Goal: Task Accomplishment & Management: Manage account settings

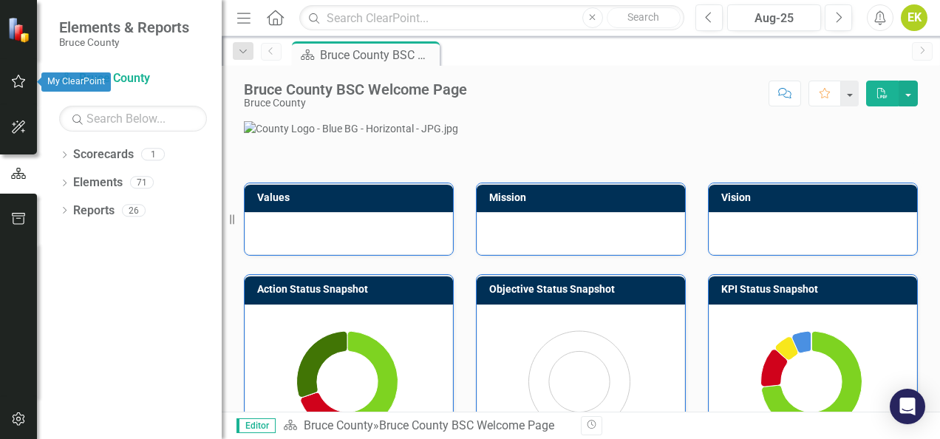
click at [10, 69] on button "button" at bounding box center [18, 82] width 33 height 31
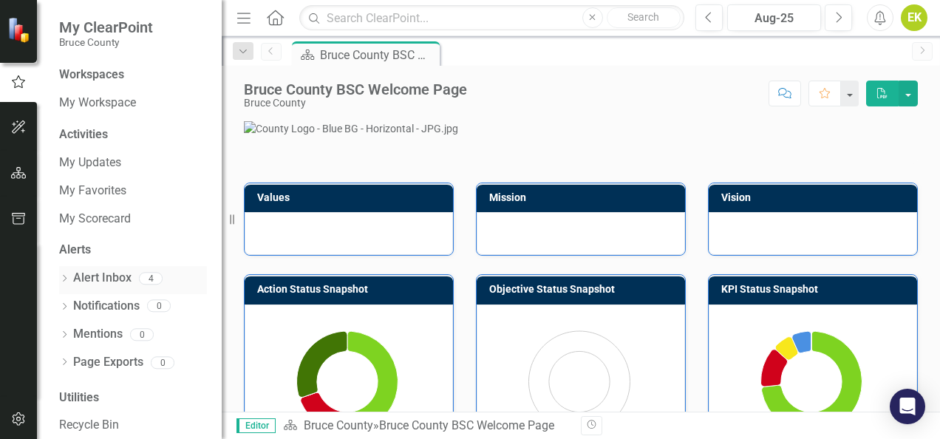
click at [98, 287] on div "Alert Inbox" at bounding box center [102, 278] width 58 height 24
click at [98, 272] on link "Alert Inbox" at bounding box center [102, 278] width 58 height 17
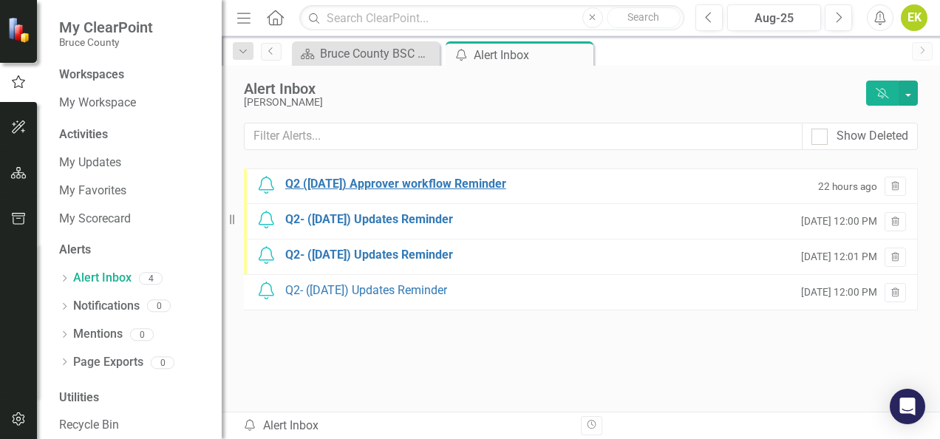
click at [334, 176] on div "Q2 ([DATE]) Approver workflow Reminder" at bounding box center [395, 184] width 221 height 17
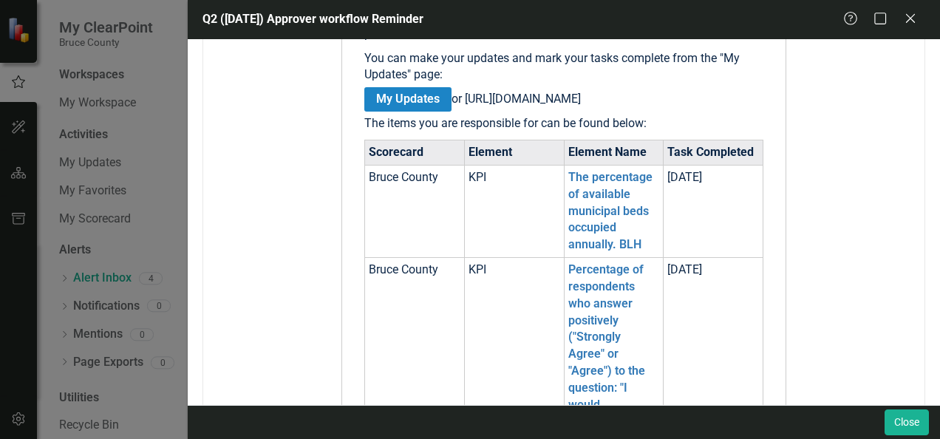
scroll to position [296, 0]
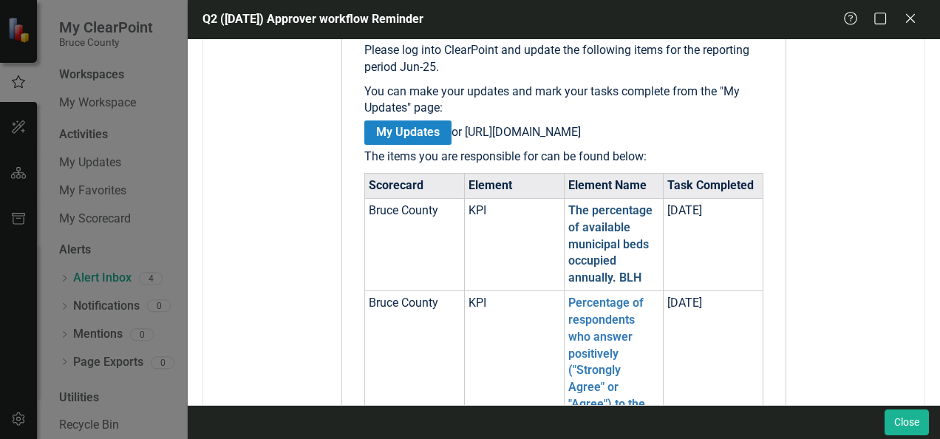
click at [588, 241] on link "The percentage of available municipal beds occupied annually. BLH" at bounding box center [610, 243] width 84 height 81
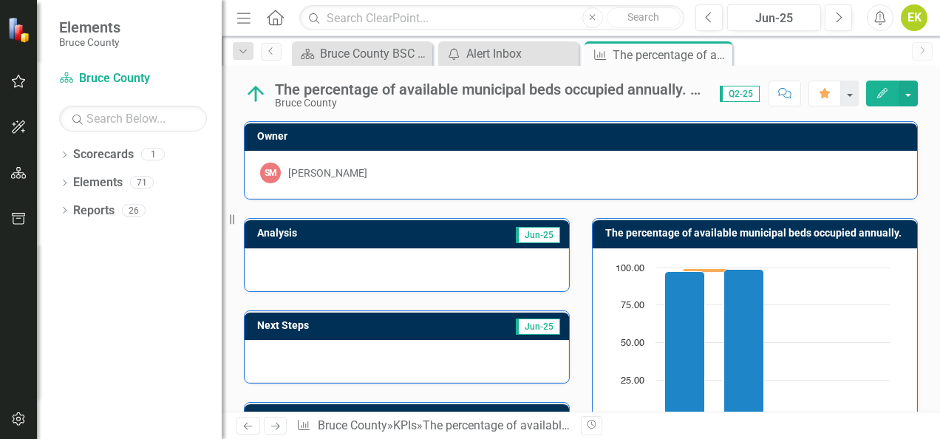
click at [879, 92] on icon "Edit" at bounding box center [882, 93] width 13 height 10
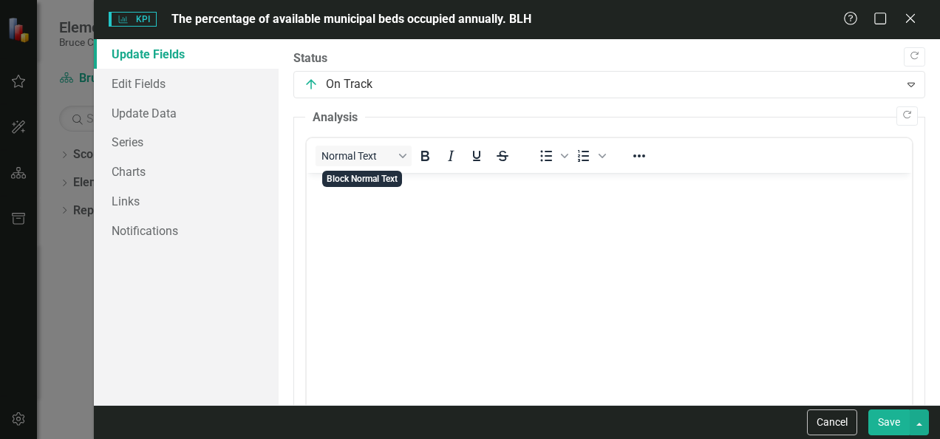
click at [361, 208] on body "Rich Text Area. Press ALT-0 for help." at bounding box center [609, 284] width 605 height 222
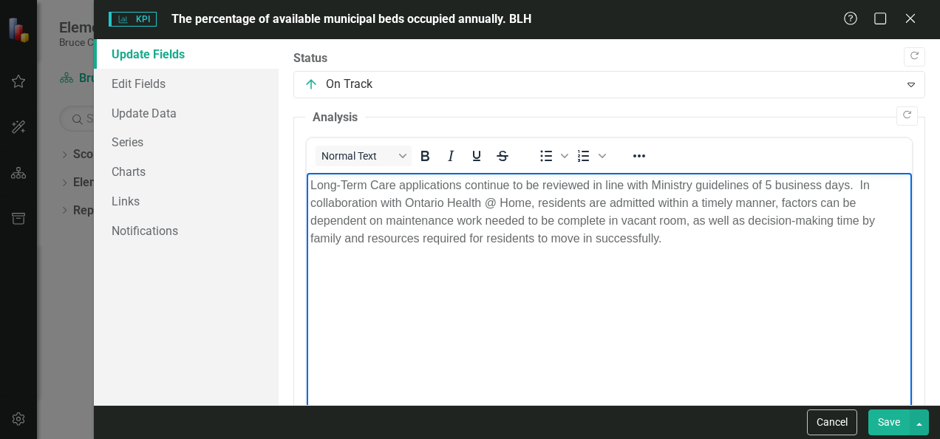
drag, startPoint x: 674, startPoint y: 244, endPoint x: 605, endPoint y: 345, distance: 122.8
click at [307, 173] on html "Long-Term Care applications continue to be reviewed in line with Ministry guide…" at bounding box center [609, 284] width 605 height 222
copy p "Long-Term Care applications continue to be reviewed in line with Ministry guide…"
click at [891, 421] on button "Save" at bounding box center [888, 422] width 41 height 26
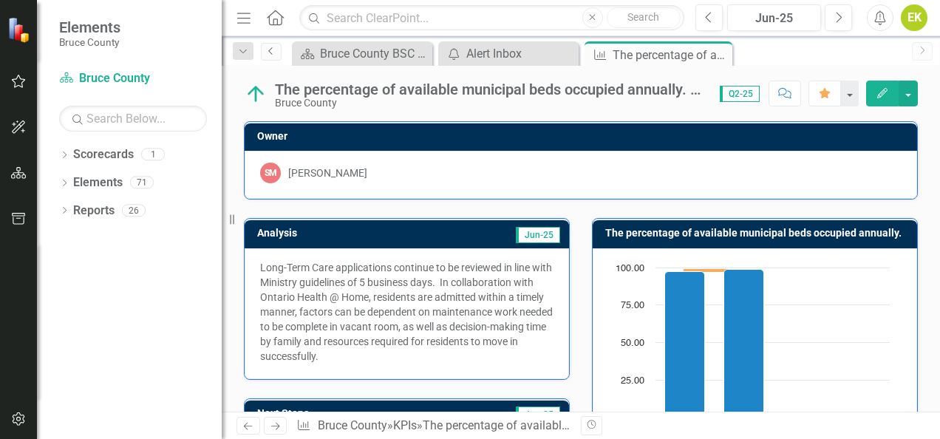
click at [270, 50] on icon "Previous" at bounding box center [271, 51] width 12 height 9
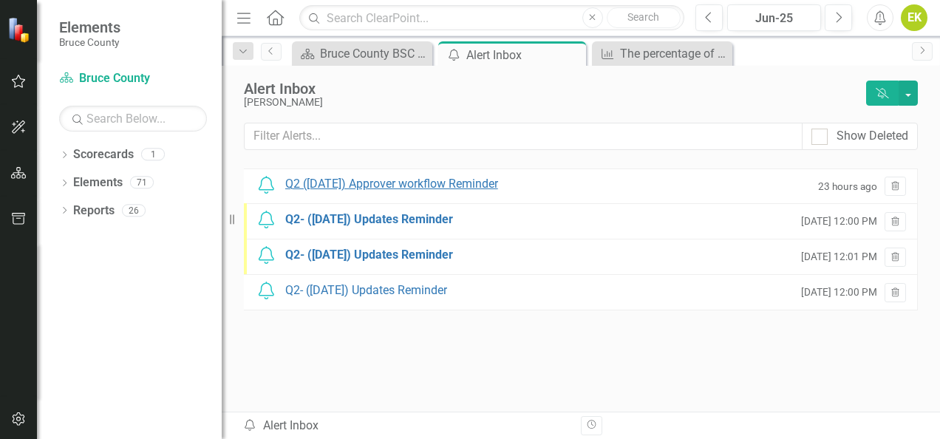
click at [387, 185] on div "Q2 ([DATE]) Approver workflow Reminder" at bounding box center [391, 184] width 213 height 17
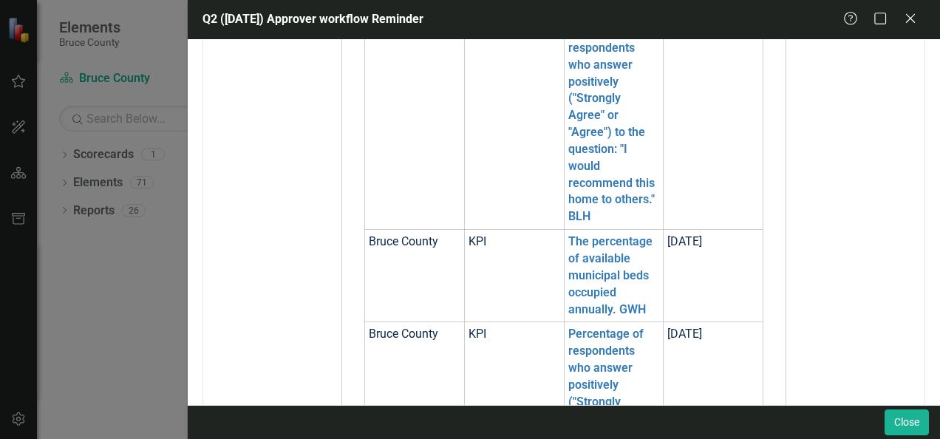
scroll to position [591, 0]
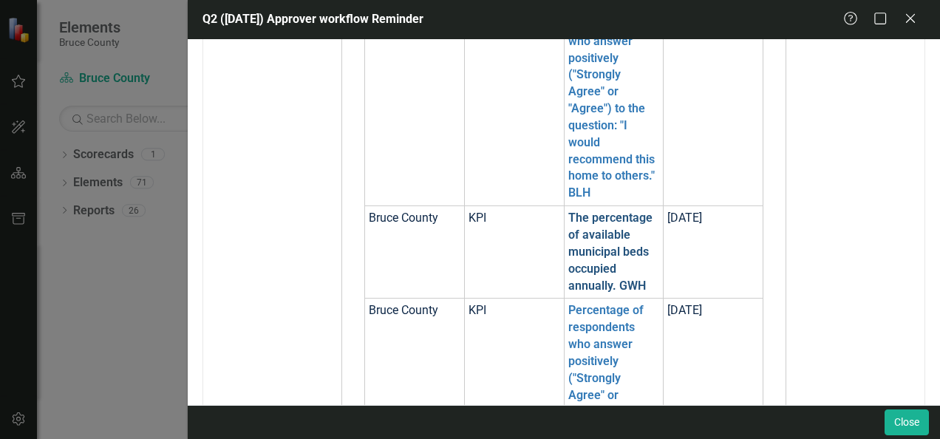
click at [585, 250] on link "The percentage of available municipal beds occupied annually. GWH" at bounding box center [610, 251] width 84 height 81
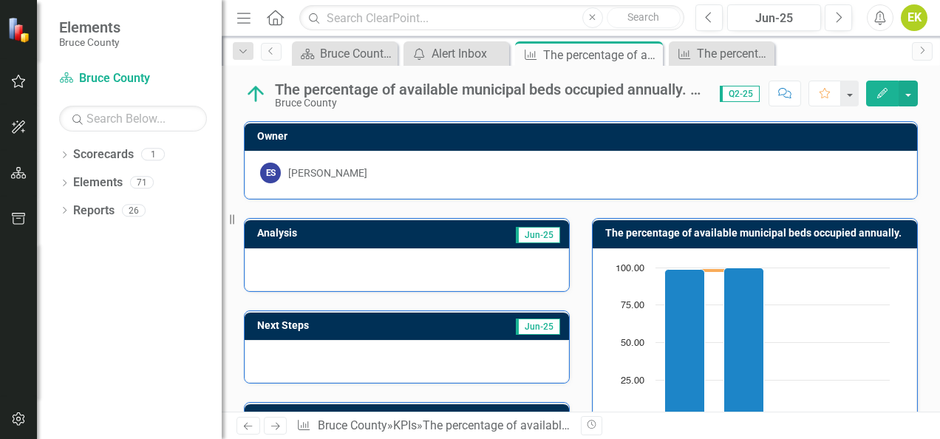
click at [881, 96] on icon "button" at bounding box center [882, 93] width 10 height 10
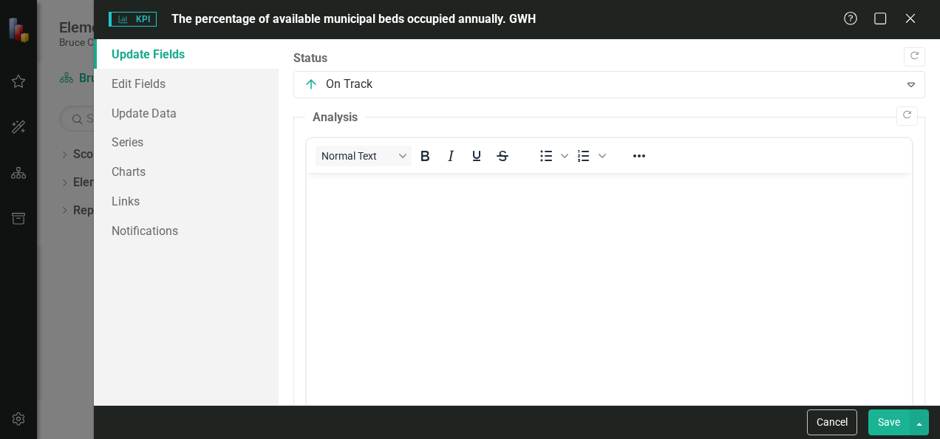
click at [358, 224] on body "Rich Text Area. Press ALT-0 for help." at bounding box center [609, 284] width 605 height 222
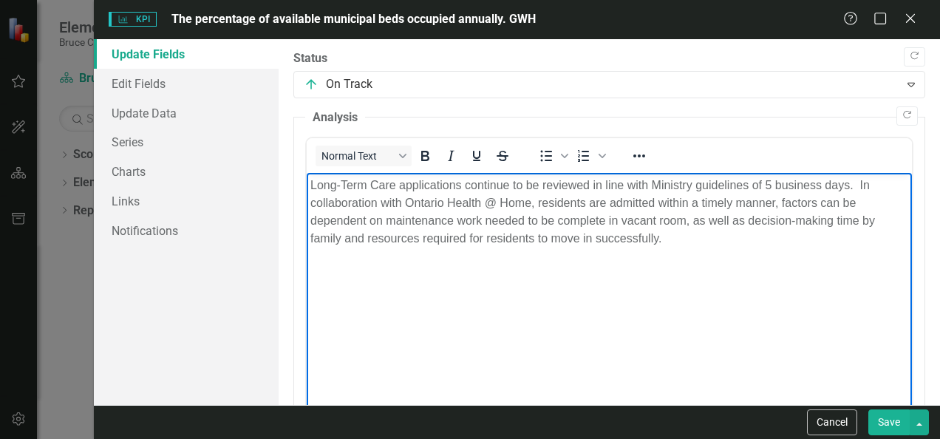
click at [900, 426] on button "Save" at bounding box center [888, 422] width 41 height 26
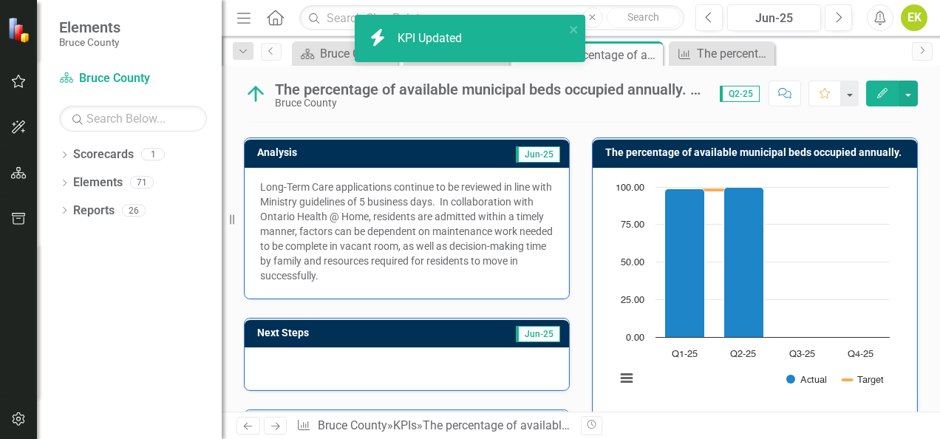
scroll to position [222, 0]
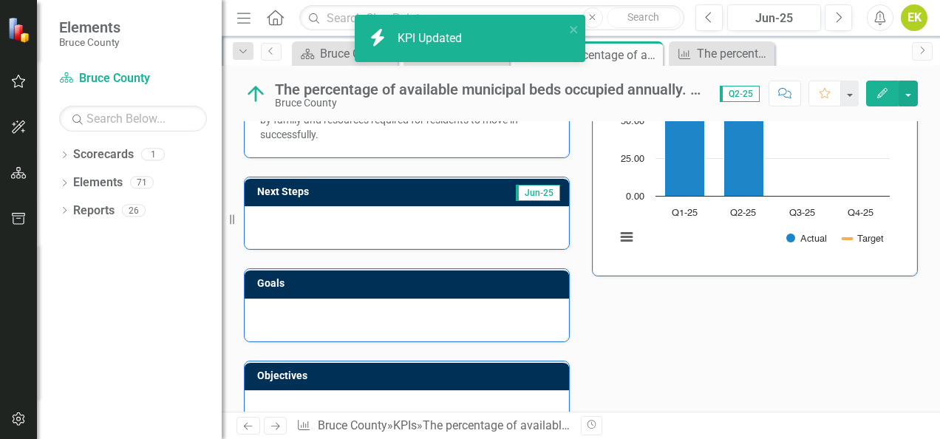
click at [409, 227] on div at bounding box center [407, 227] width 324 height 43
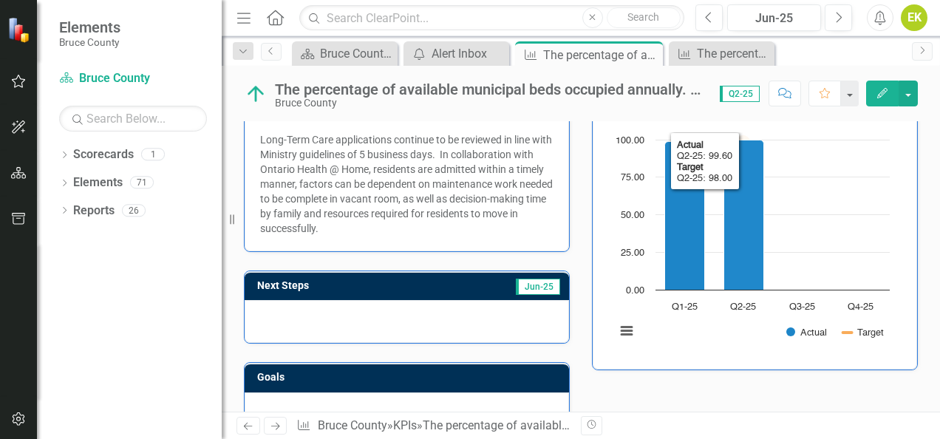
scroll to position [74, 0]
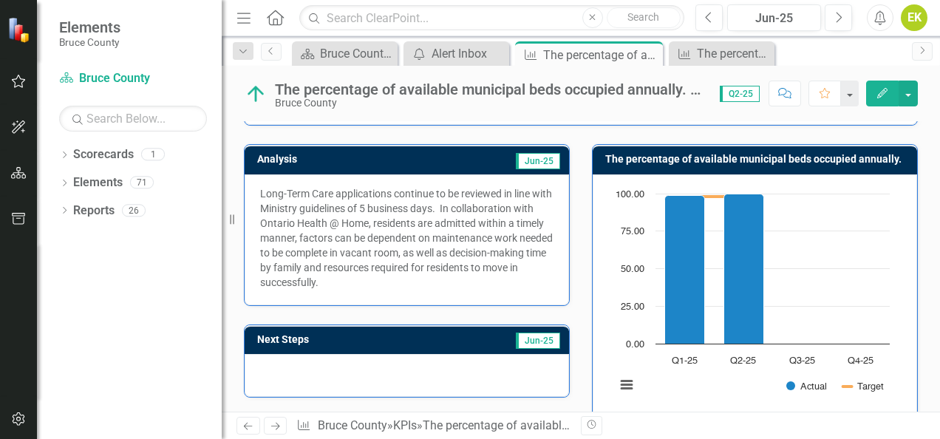
click at [874, 86] on button "Edit" at bounding box center [882, 94] width 33 height 26
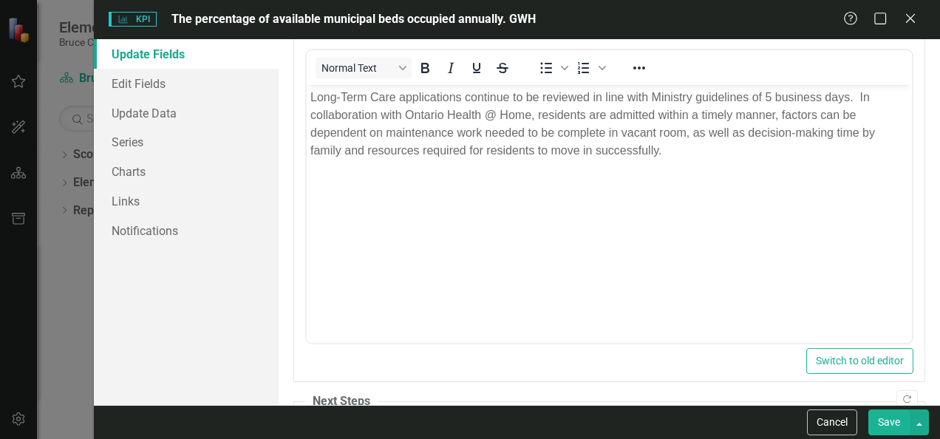
scroll to position [384, 0]
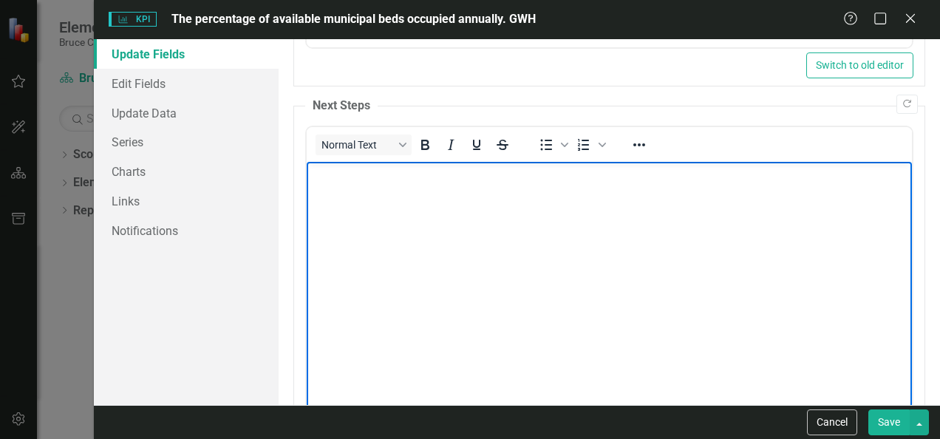
click at [375, 272] on body "Rich Text Area. Press ALT-0 for help." at bounding box center [609, 273] width 605 height 222
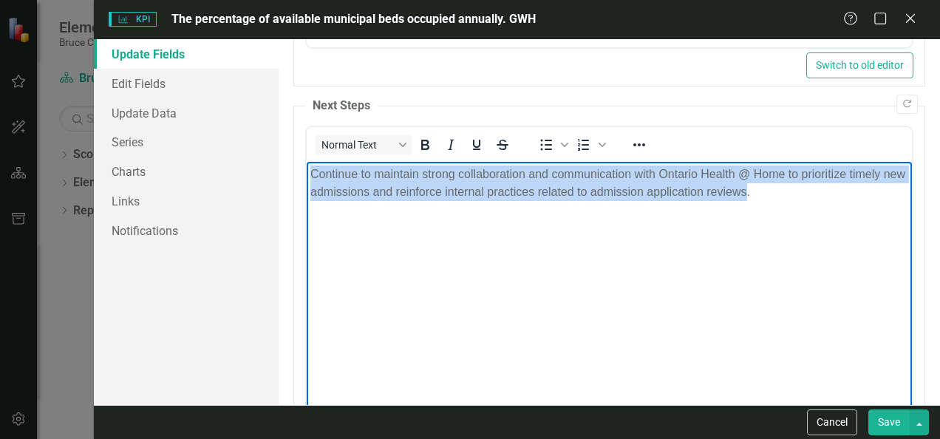
drag, startPoint x: 770, startPoint y: 206, endPoint x: 223, endPoint y: 136, distance: 551.4
click at [307, 162] on html "Continue to maintain strong collaboration and communication with Ontario Health…" at bounding box center [609, 273] width 605 height 222
copy p "Continue to maintain strong collaboration and communication with Ontario Health…"
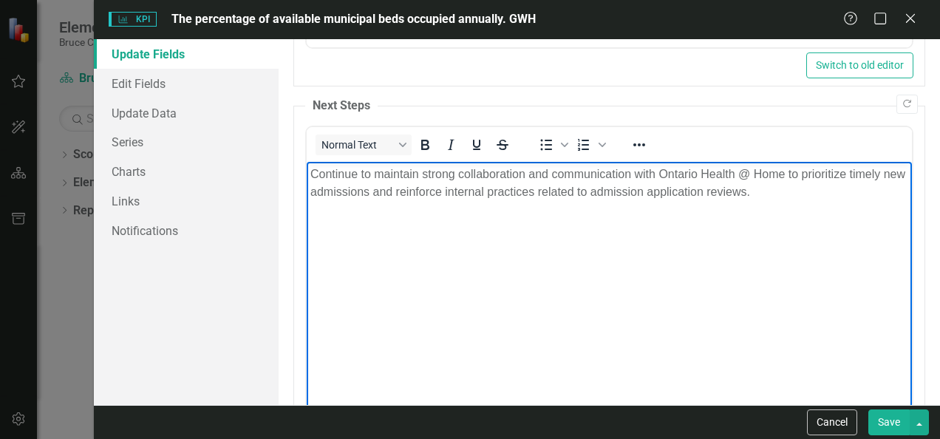
drag, startPoint x: 819, startPoint y: 279, endPoint x: 817, endPoint y: 262, distance: 17.1
click at [819, 272] on body "Continue to maintain strong collaboration and communication with Ontario Health…" at bounding box center [609, 273] width 605 height 222
drag, startPoint x: 738, startPoint y: 195, endPoint x: 72, endPoint y: 135, distance: 668.5
click at [307, 162] on html "Continue to maintain strong collaboration and communication with Ontario Health…" at bounding box center [609, 273] width 605 height 222
copy p "Continue to maintain strong collaboration and communication with Ontario Health…"
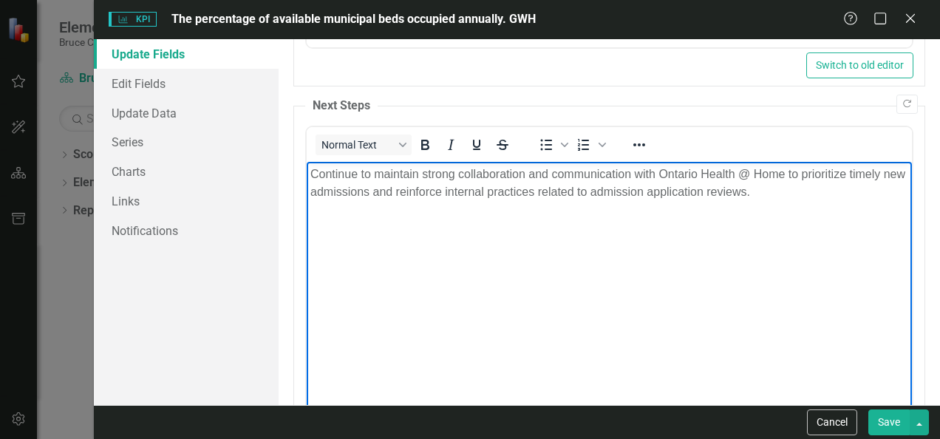
click at [879, 426] on button "Save" at bounding box center [888, 422] width 41 height 26
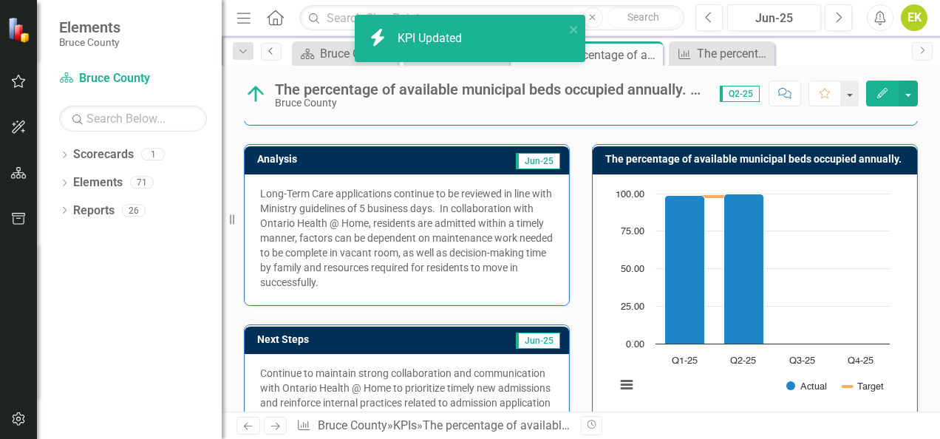
click at [271, 47] on icon "Previous" at bounding box center [271, 51] width 12 height 9
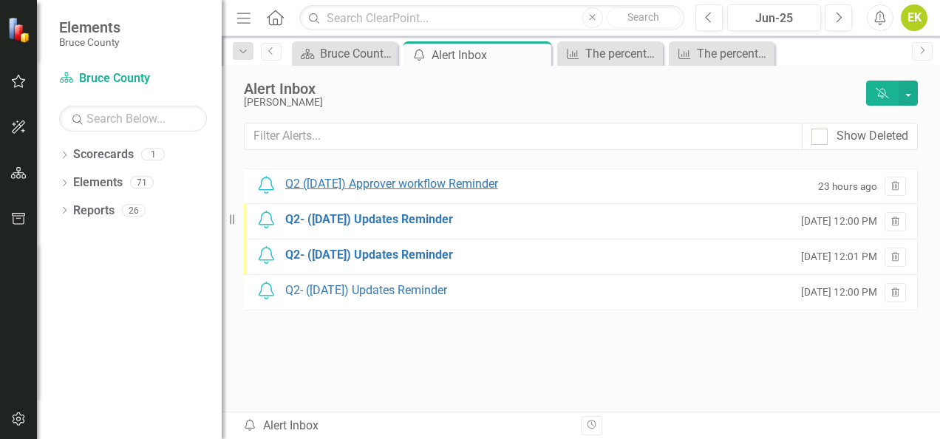
click at [408, 185] on div "Q2 ([DATE]) Approver workflow Reminder" at bounding box center [391, 184] width 213 height 17
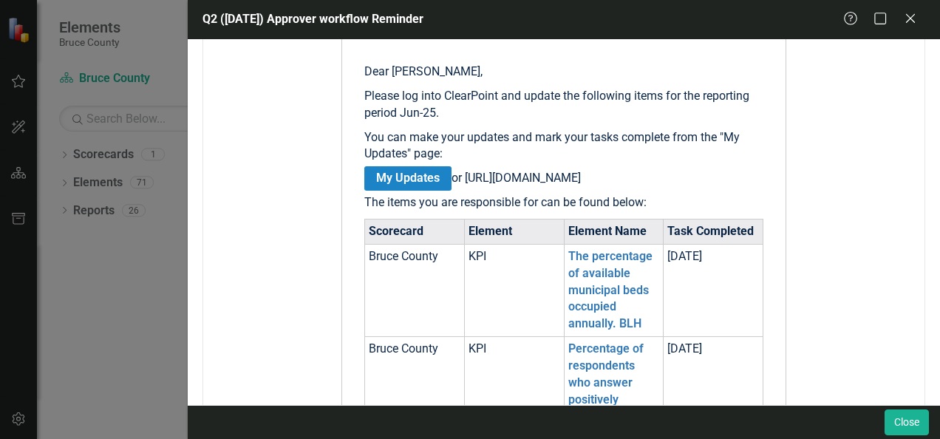
scroll to position [443, 0]
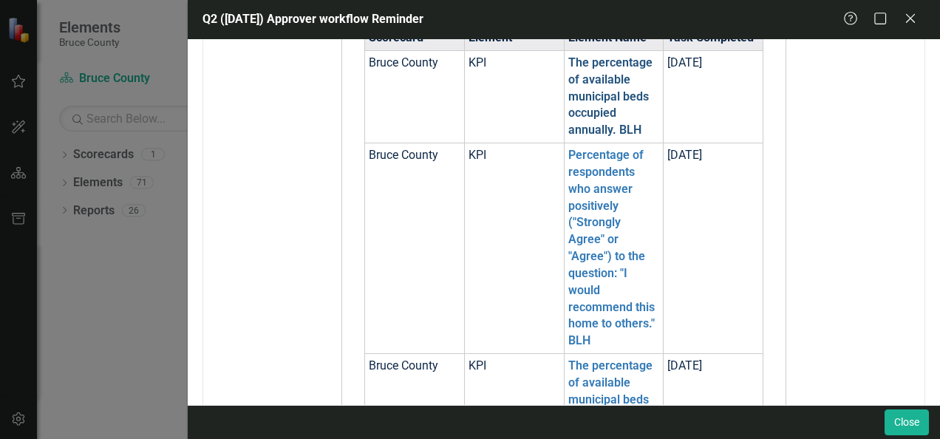
click at [587, 98] on link "The percentage of available municipal beds occupied annually. BLH" at bounding box center [610, 95] width 84 height 81
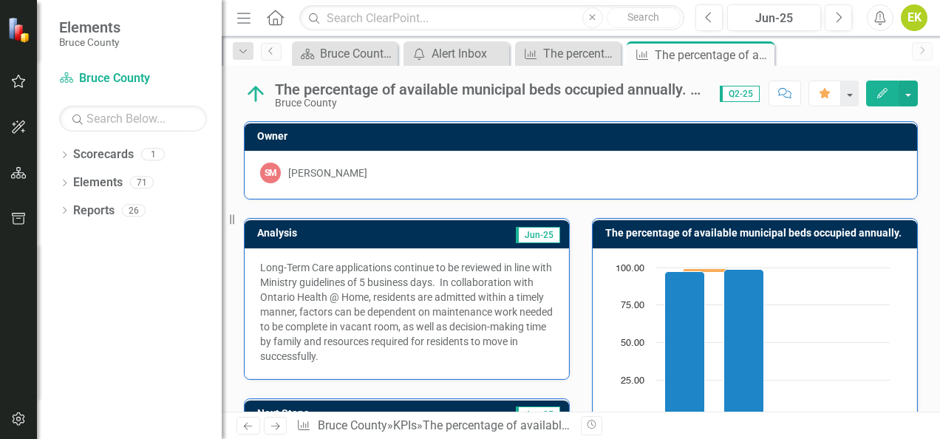
click at [877, 95] on icon "Edit" at bounding box center [882, 93] width 13 height 10
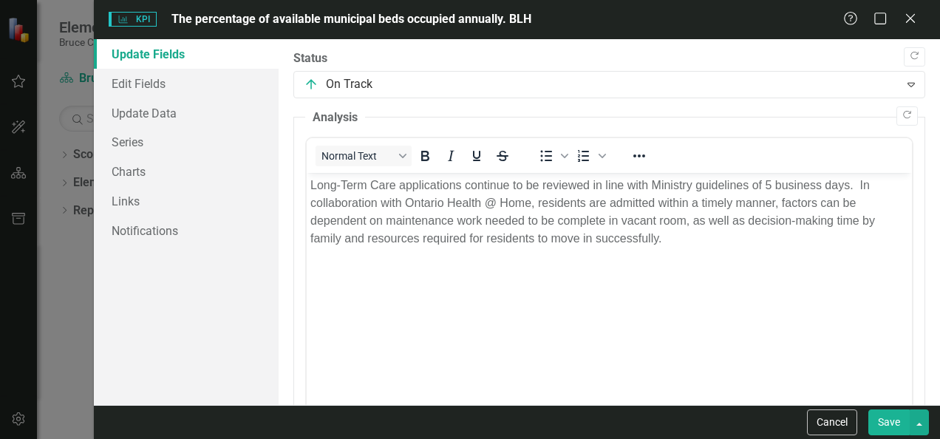
scroll to position [370, 0]
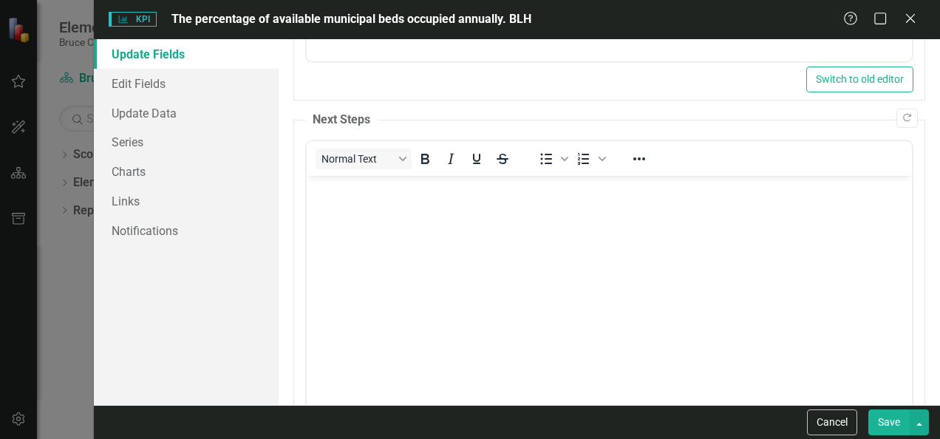
click at [458, 230] on body "Rich Text Area. Press ALT-0 for help." at bounding box center [609, 287] width 605 height 222
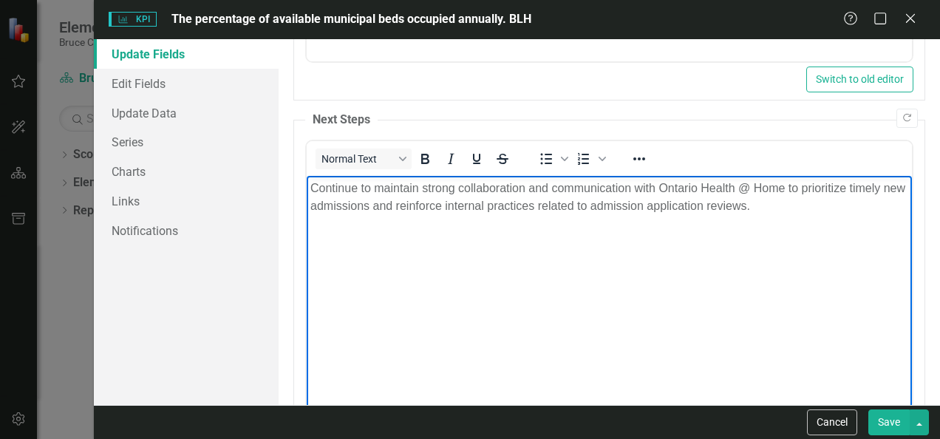
click at [898, 418] on button "Save" at bounding box center [888, 422] width 41 height 26
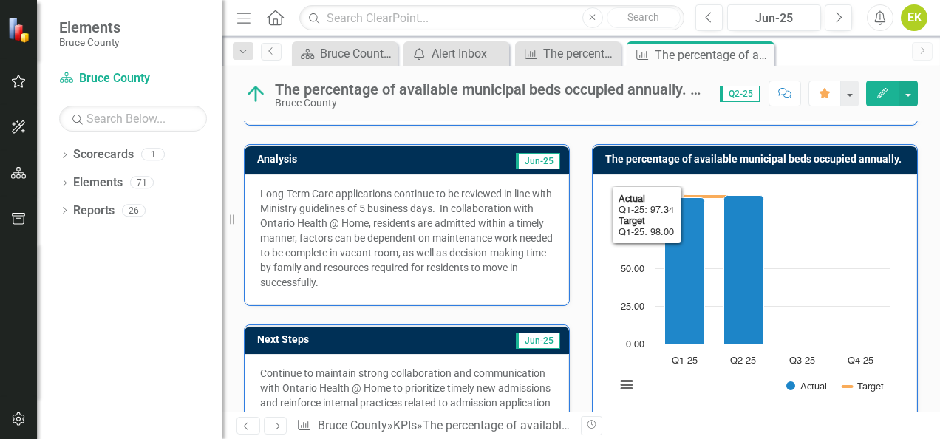
scroll to position [296, 0]
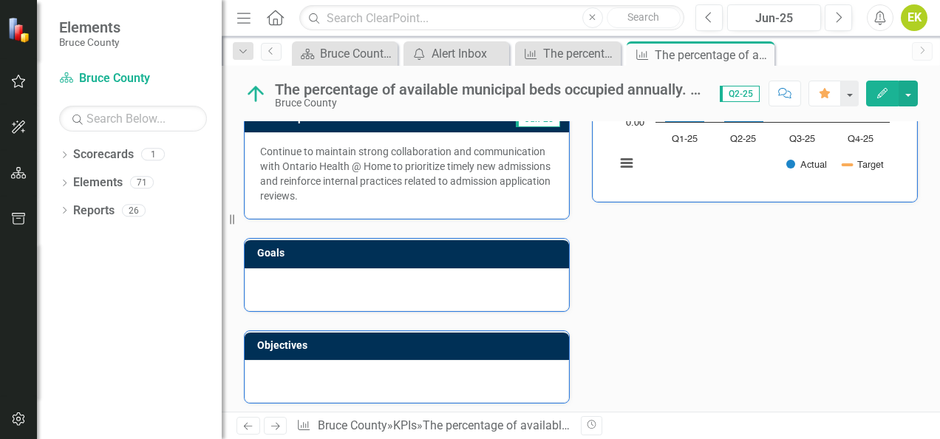
click at [398, 290] on div at bounding box center [407, 289] width 324 height 43
click at [875, 97] on button "Edit" at bounding box center [882, 94] width 33 height 26
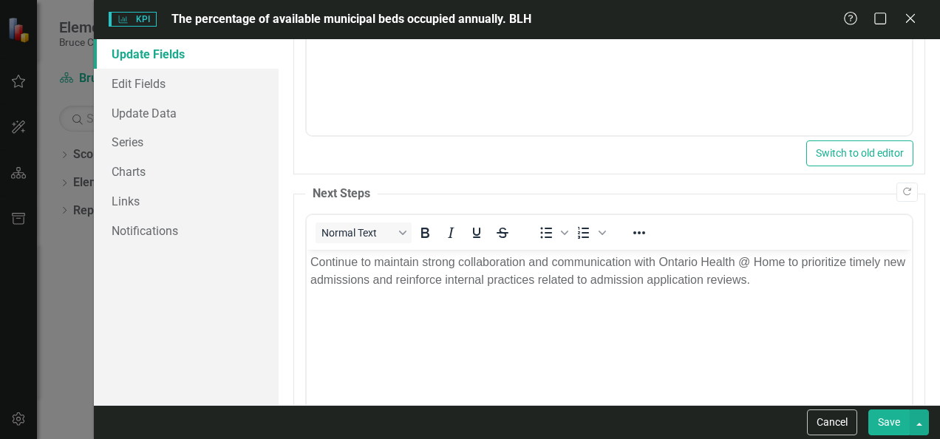
scroll to position [457, 0]
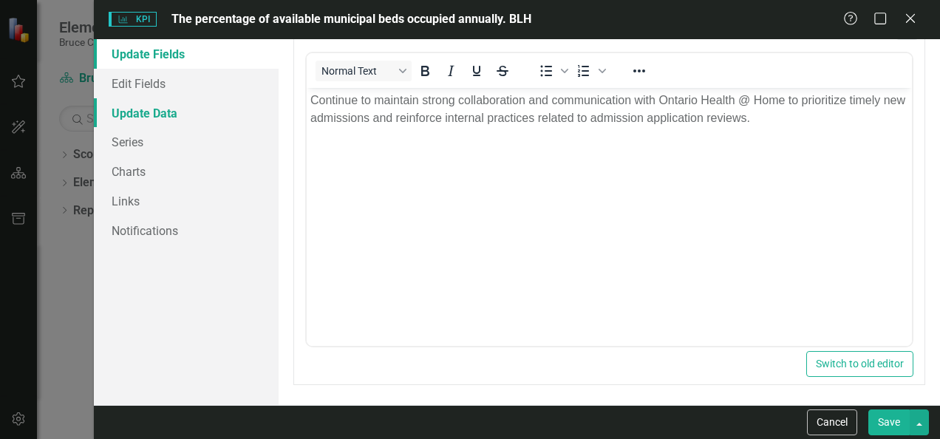
click at [150, 107] on link "Update Data" at bounding box center [186, 113] width 185 height 30
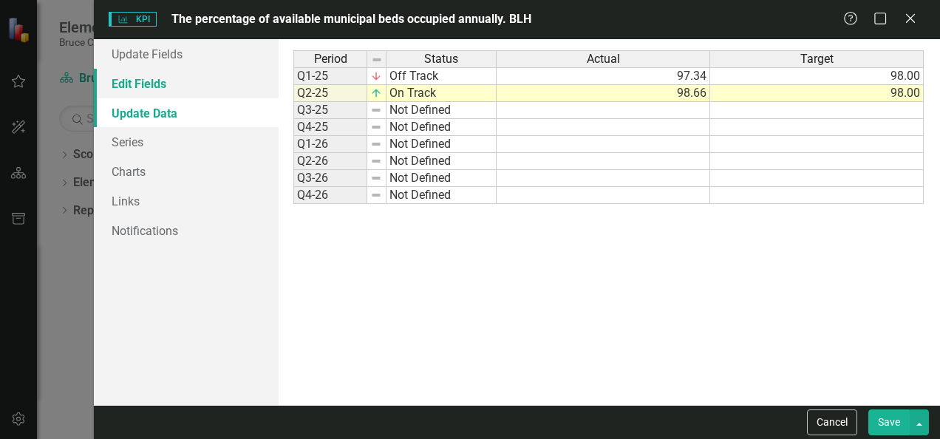
click at [150, 86] on link "Edit Fields" at bounding box center [186, 84] width 185 height 30
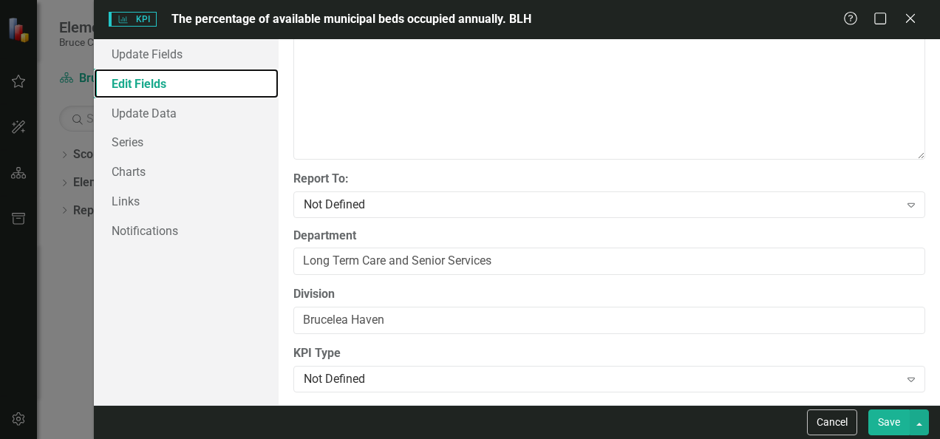
scroll to position [556, 0]
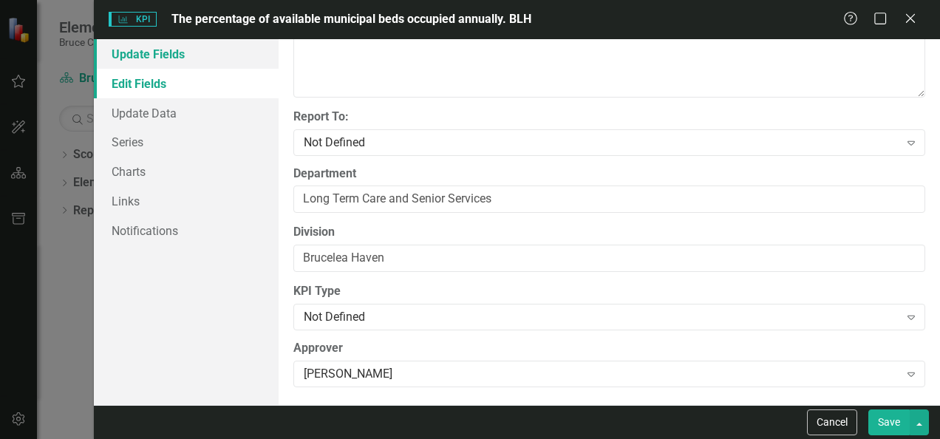
click at [168, 61] on link "Update Fields" at bounding box center [186, 54] width 185 height 30
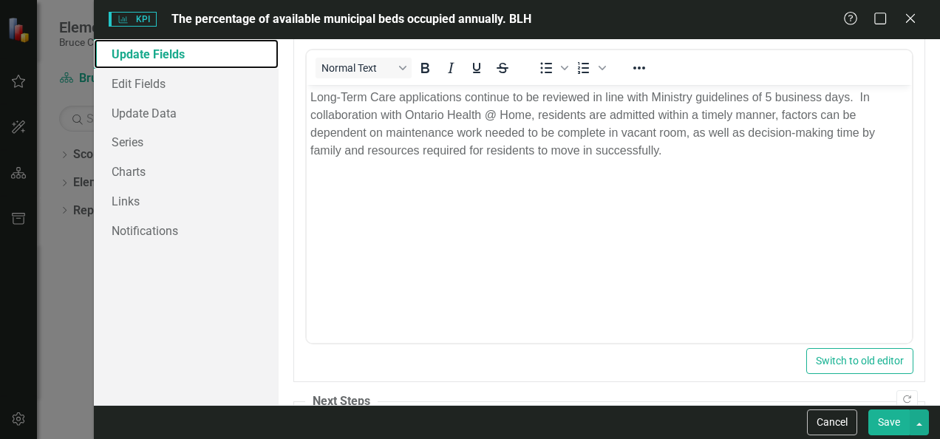
scroll to position [0, 0]
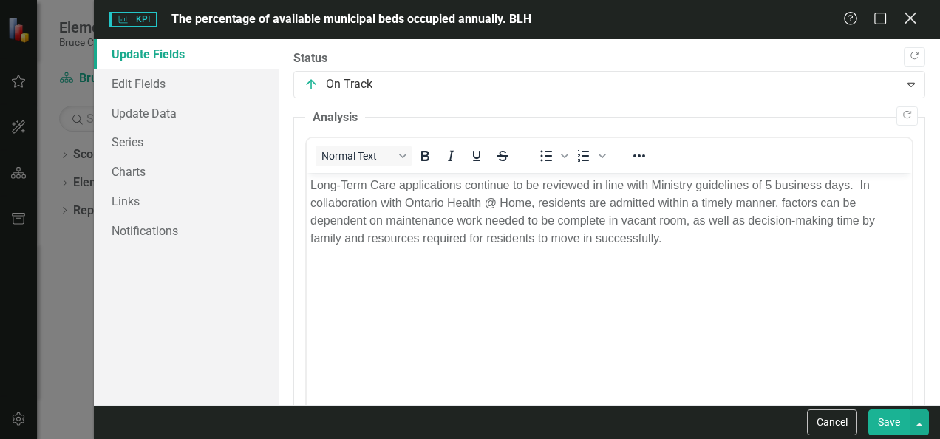
click at [903, 24] on icon "Close" at bounding box center [910, 18] width 18 height 14
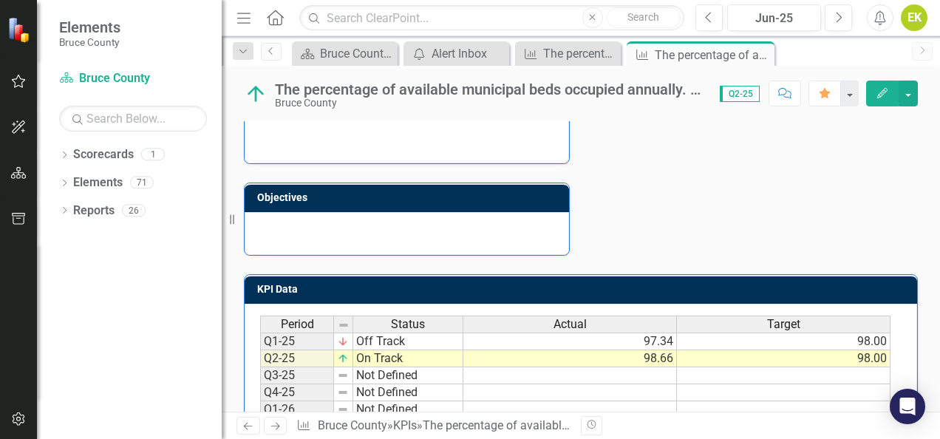
click at [399, 143] on div at bounding box center [407, 141] width 324 height 43
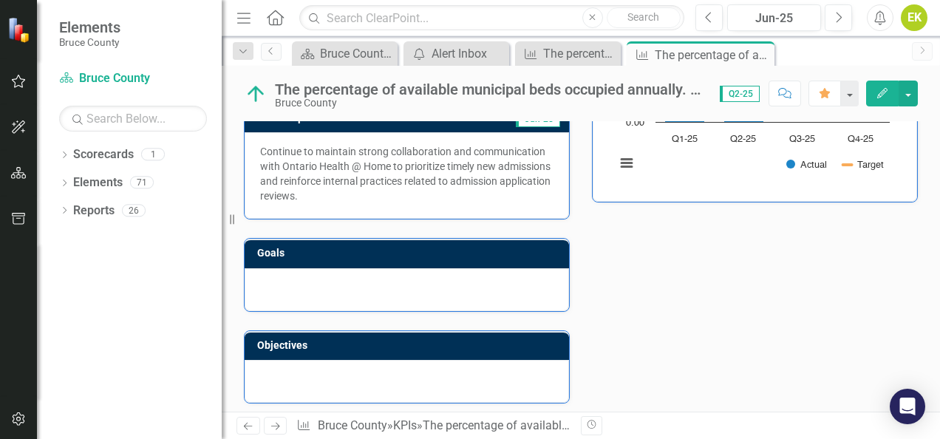
click at [418, 285] on div at bounding box center [407, 289] width 324 height 43
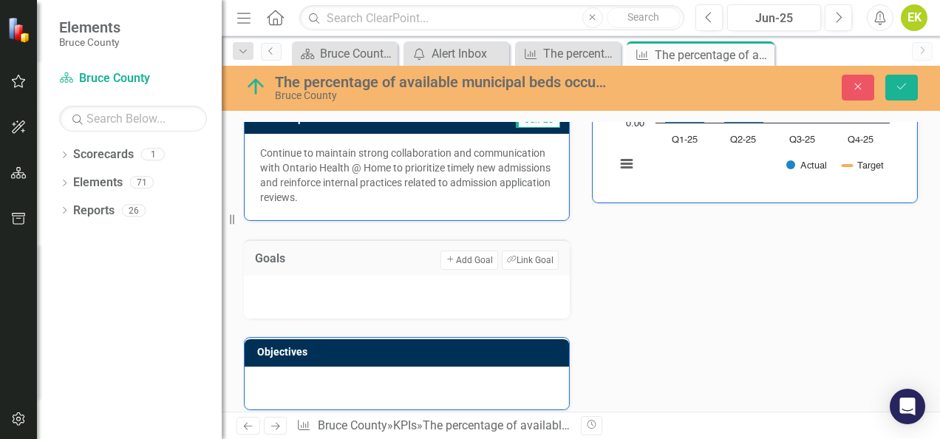
scroll to position [222, 0]
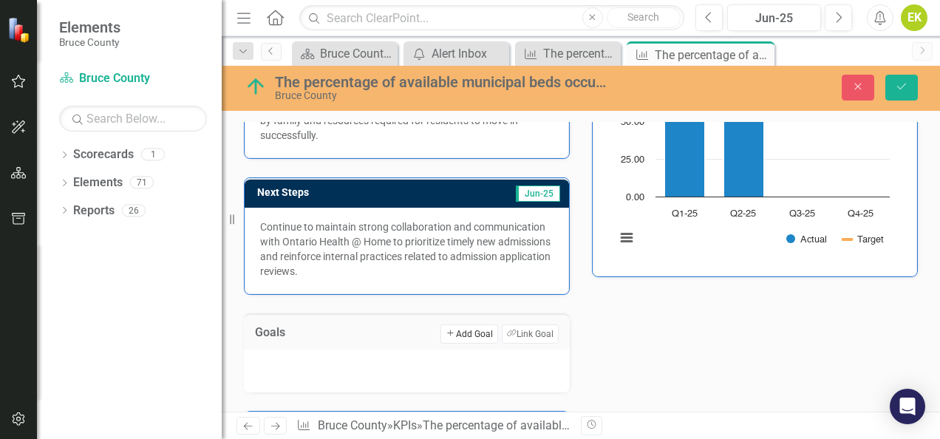
click at [463, 330] on button "Add Add Goal" at bounding box center [468, 333] width 57 height 19
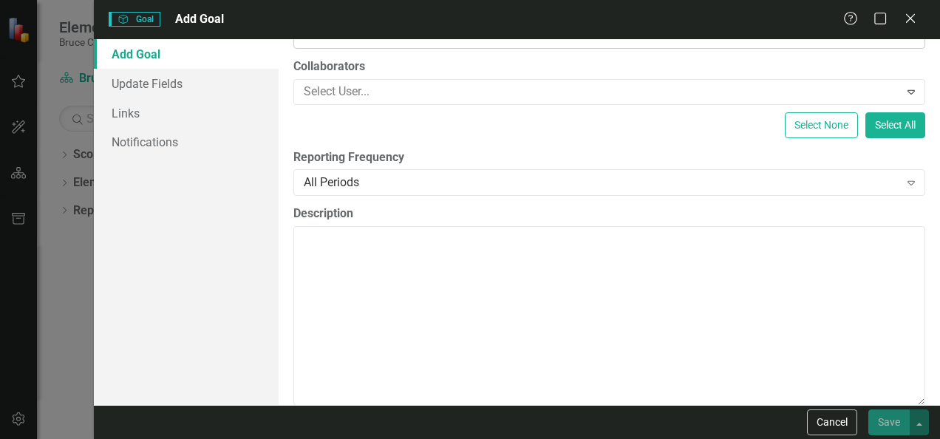
scroll to position [316, 0]
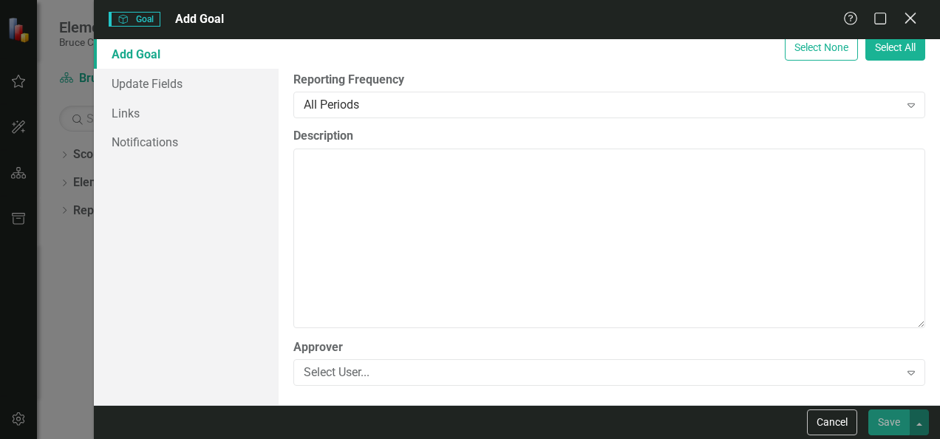
click at [906, 25] on icon "Close" at bounding box center [910, 18] width 18 height 14
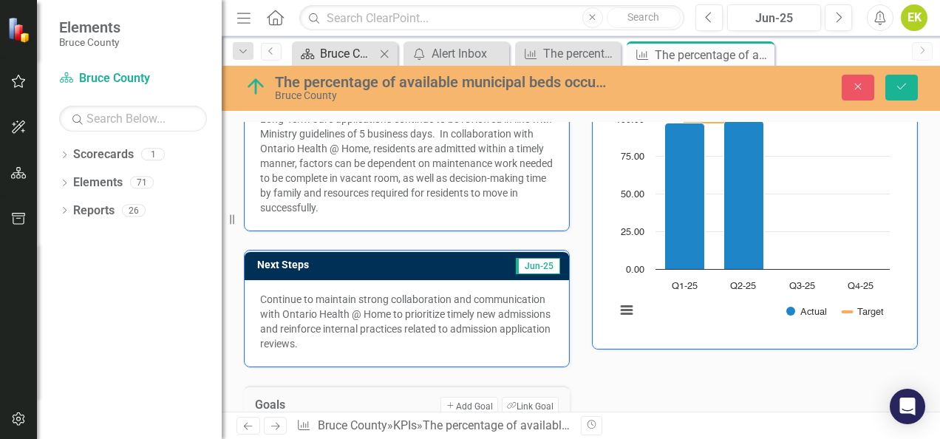
scroll to position [0, 0]
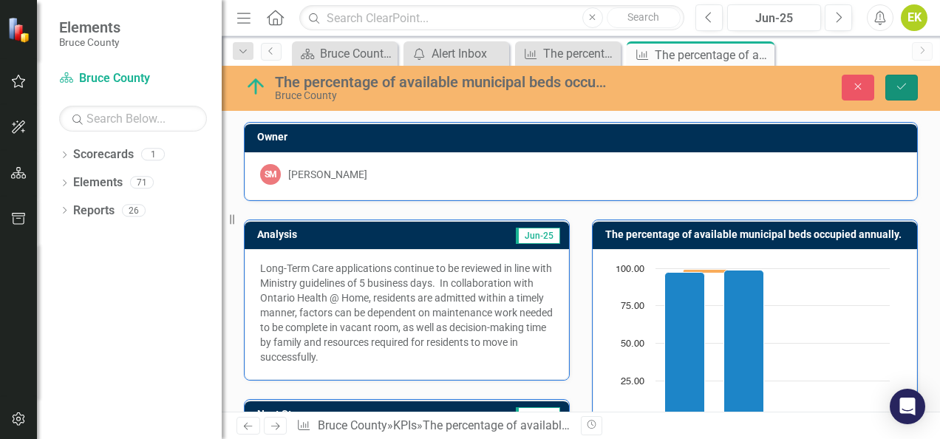
click at [908, 84] on icon "Save" at bounding box center [901, 86] width 13 height 10
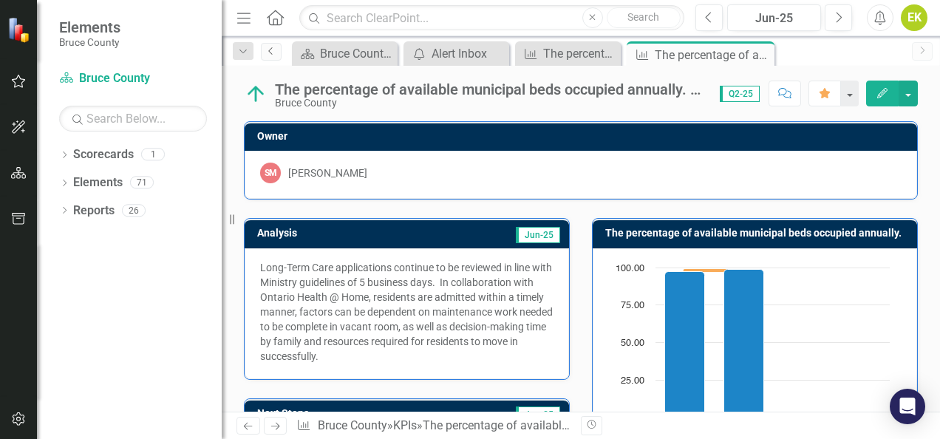
click at [268, 52] on icon "Previous" at bounding box center [271, 51] width 12 height 9
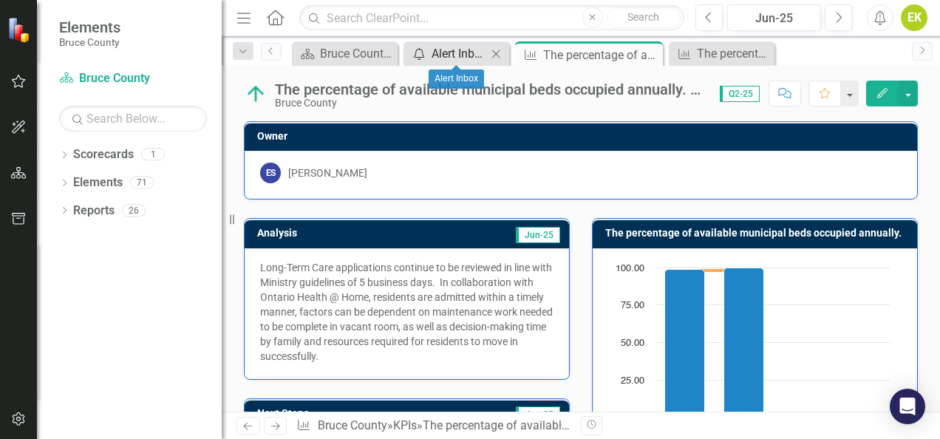
click at [455, 50] on div "Alert Inbox" at bounding box center [459, 53] width 55 height 18
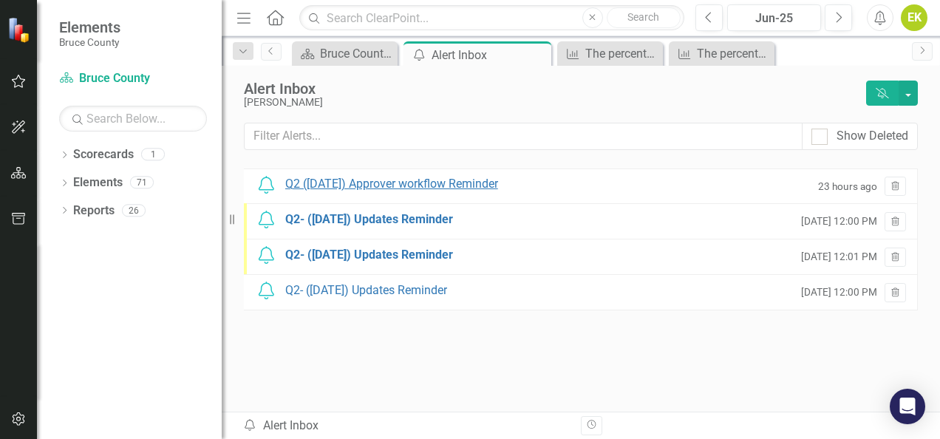
click at [423, 180] on div "Q2 ([DATE]) Approver workflow Reminder" at bounding box center [391, 184] width 213 height 17
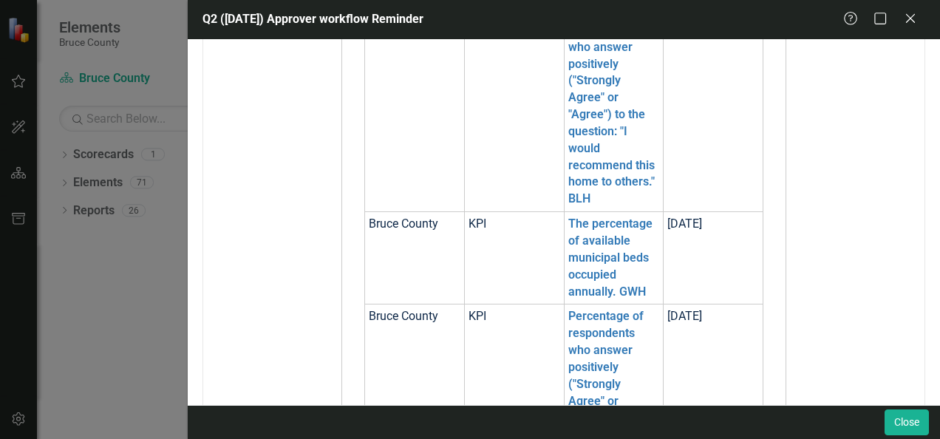
scroll to position [591, 0]
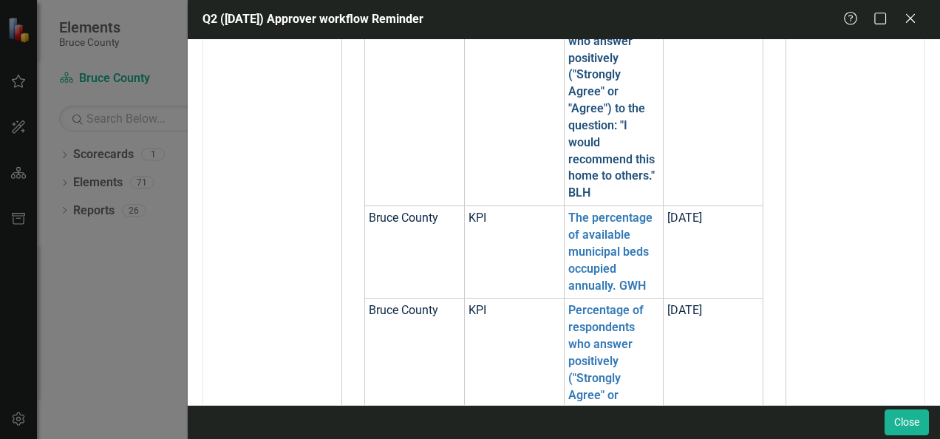
click at [577, 137] on link "Percentage of respondents who answer positively ("Strongly Agree" or "Agree") t…" at bounding box center [611, 100] width 86 height 200
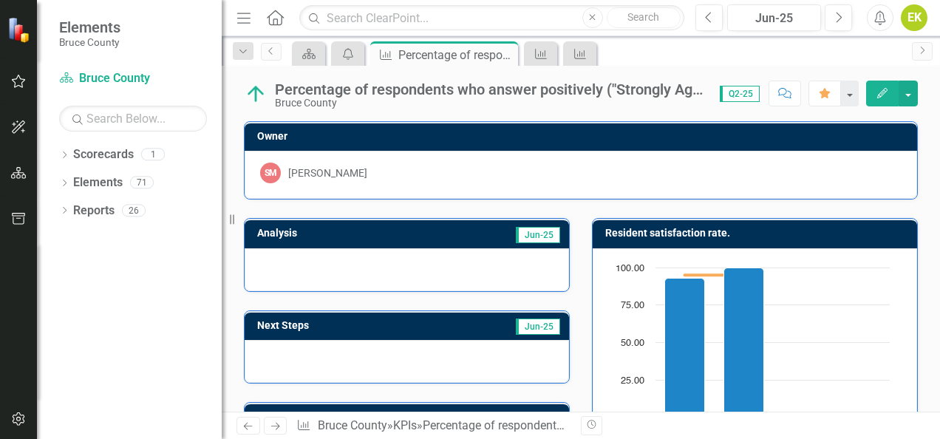
click at [873, 97] on button "Edit" at bounding box center [882, 94] width 33 height 26
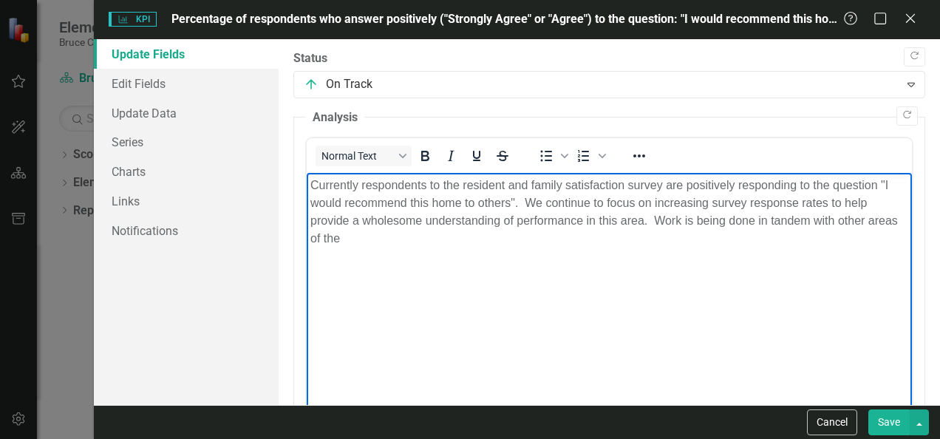
drag, startPoint x: 663, startPoint y: 217, endPoint x: 680, endPoint y: 256, distance: 42.7
click at [679, 255] on body "Currently respondents to the resident and family satisfaction survey are positi…" at bounding box center [609, 284] width 605 height 222
drag, startPoint x: 640, startPoint y: 222, endPoint x: 524, endPoint y: 316, distance: 149.7
click at [307, 173] on html "Currently respondents to the resident and family satisfaction survey are positi…" at bounding box center [609, 284] width 605 height 222
copy p "Currently respondents to the resident and family satisfaction survey are positi…"
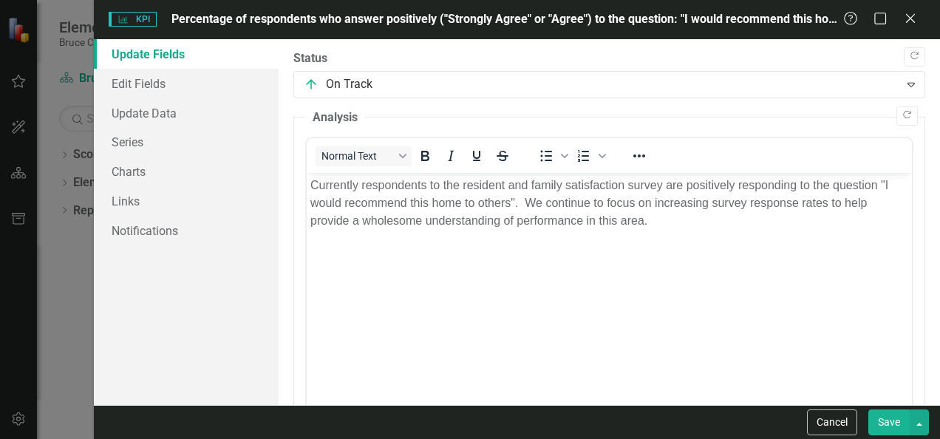
click at [899, 426] on button "Save" at bounding box center [888, 422] width 41 height 26
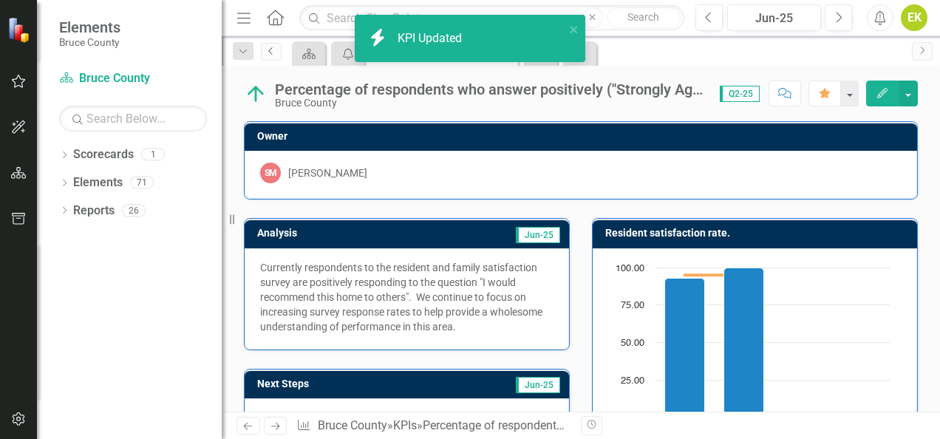
click at [272, 49] on icon "Previous" at bounding box center [271, 51] width 12 height 9
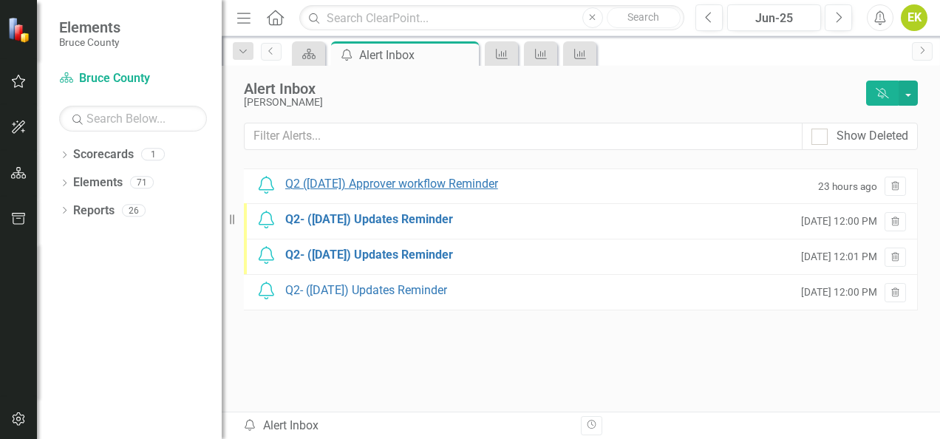
click at [373, 185] on div "Q2 ([DATE]) Approver workflow Reminder" at bounding box center [391, 184] width 213 height 17
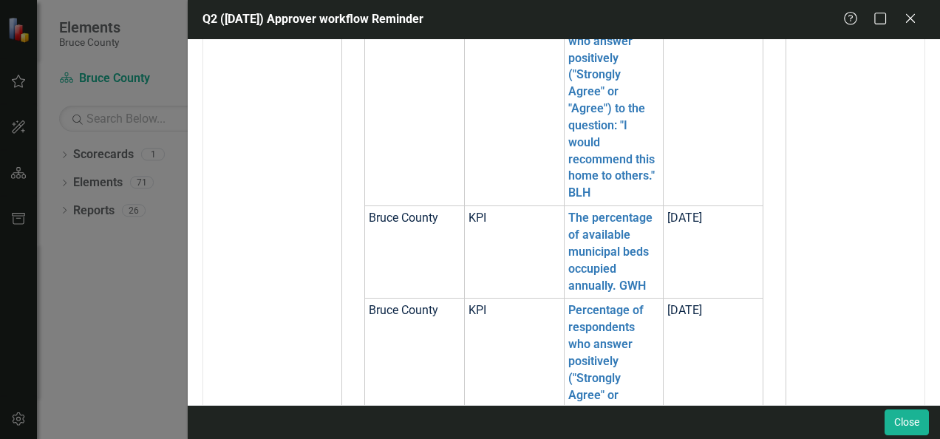
scroll to position [665, 0]
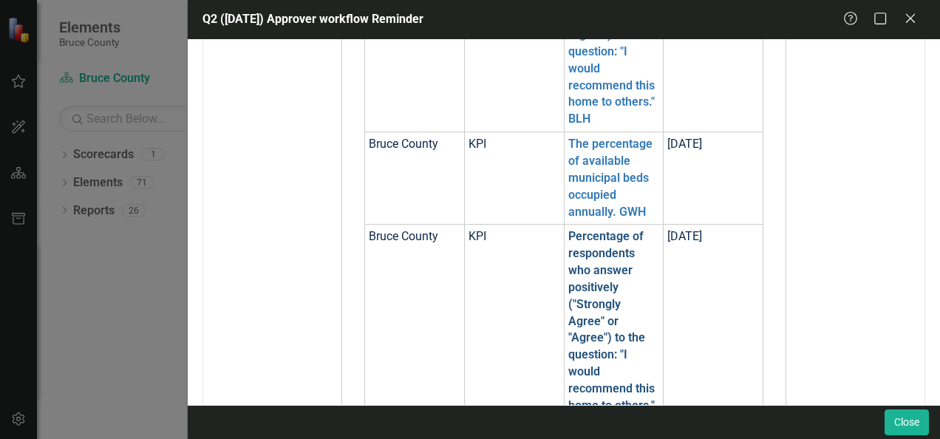
click at [572, 251] on link "Percentage of respondents who answer positively ("Strongly Agree" or "Agree") t…" at bounding box center [611, 329] width 86 height 200
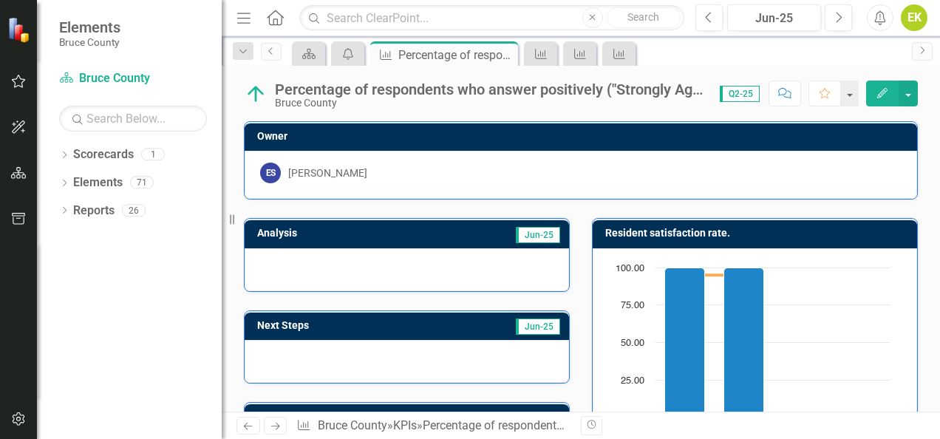
click at [891, 84] on button "Edit" at bounding box center [882, 94] width 33 height 26
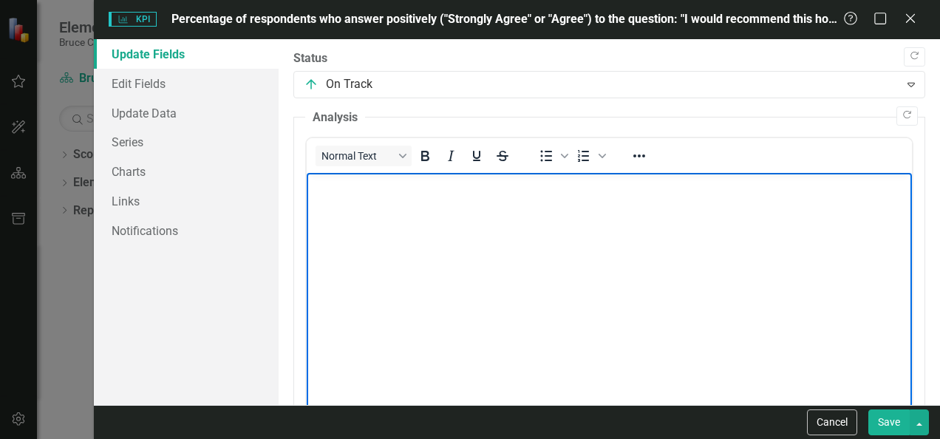
click at [531, 192] on p "Rich Text Area. Press ALT-0 for help." at bounding box center [609, 186] width 598 height 18
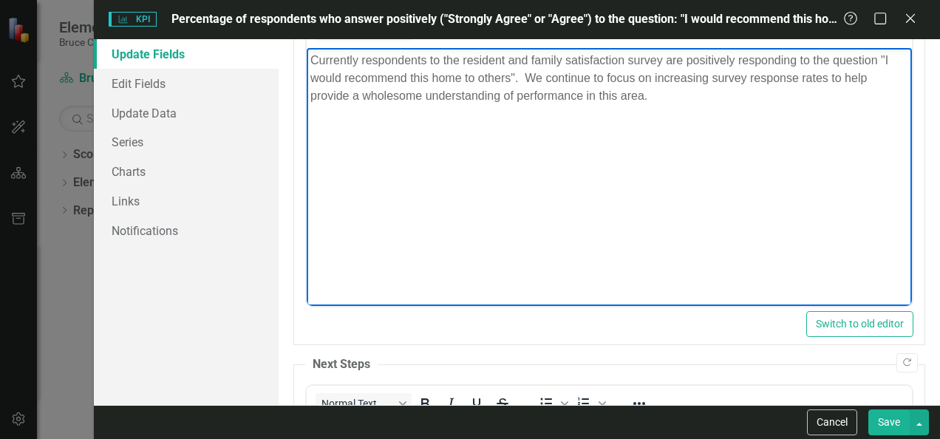
scroll to position [370, 0]
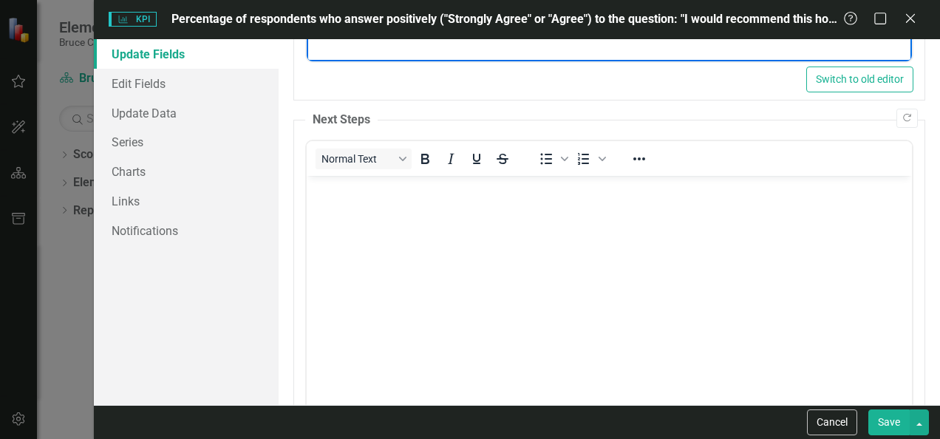
click at [507, 234] on body "Rich Text Area. Press ALT-0 for help." at bounding box center [609, 287] width 605 height 222
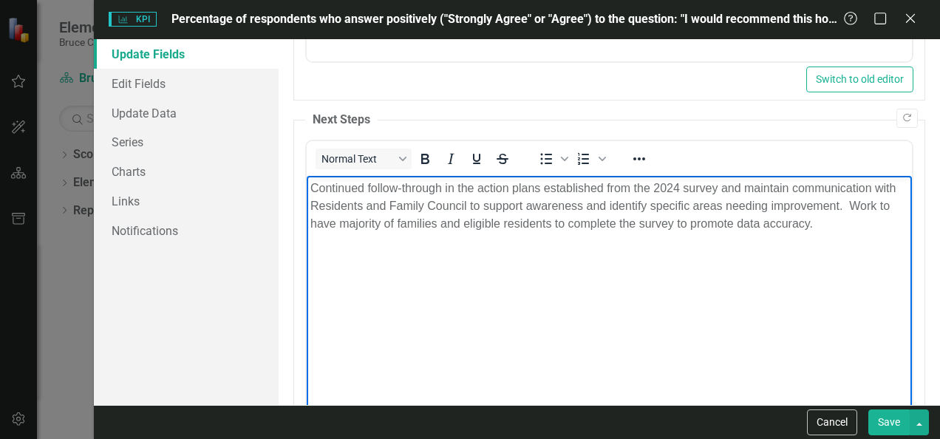
drag, startPoint x: 831, startPoint y: 247, endPoint x: 278, endPoint y: 174, distance: 557.6
click at [307, 176] on html "Continued follow-through in the action plans established from the 2024 survey a…" at bounding box center [609, 287] width 605 height 222
click at [814, 241] on body "Continued follow-through in the action plans established from the 2024 survey a…" at bounding box center [609, 287] width 605 height 222
drag, startPoint x: 831, startPoint y: 232, endPoint x: 129, endPoint y: 145, distance: 707.5
click at [307, 176] on html "Continued follow-through in the action plans established from the 2024 survey a…" at bounding box center [609, 287] width 605 height 222
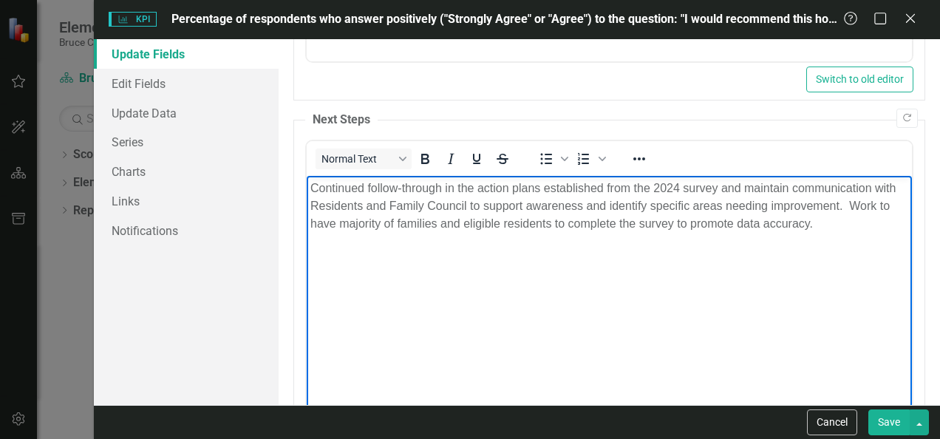
copy p "Continued follow-through in the action plans established from the 2024 survey a…"
click at [883, 428] on button "Save" at bounding box center [888, 422] width 41 height 26
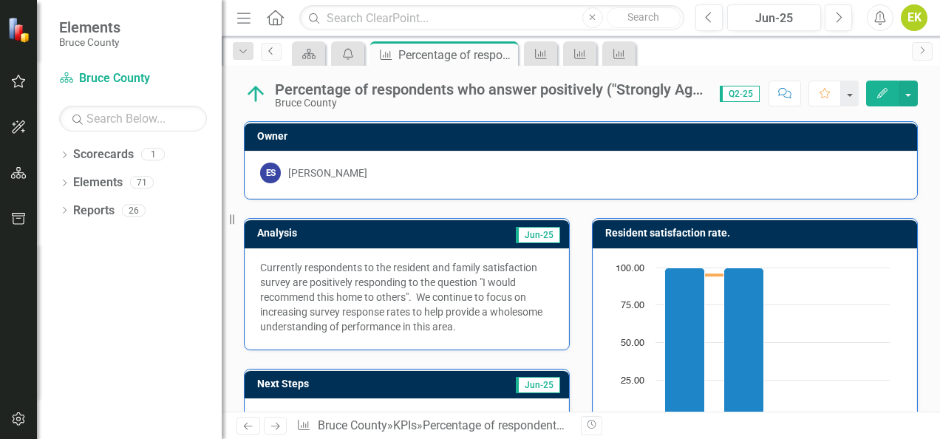
click at [265, 55] on icon "Previous" at bounding box center [271, 51] width 12 height 9
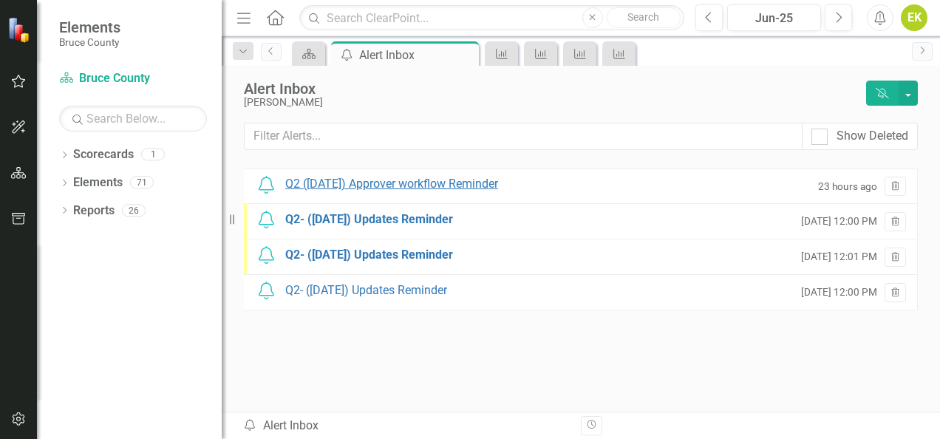
click at [449, 177] on div "Q2 ([DATE]) Approver workflow Reminder" at bounding box center [391, 184] width 213 height 17
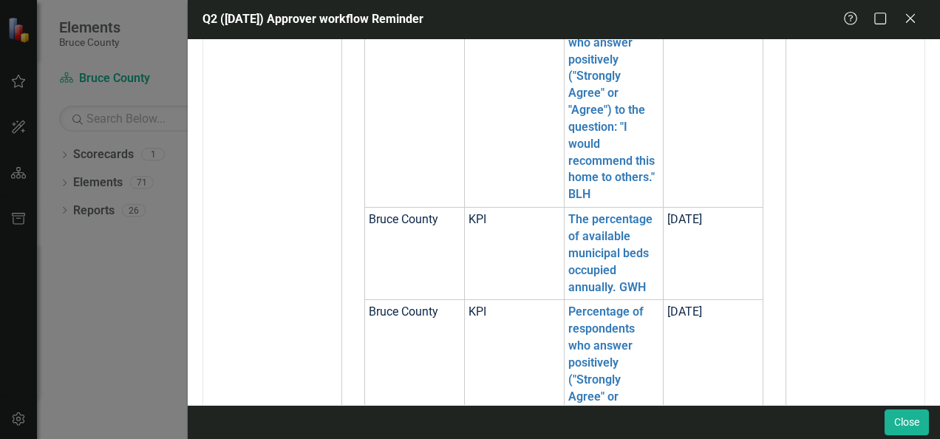
scroll to position [443, 0]
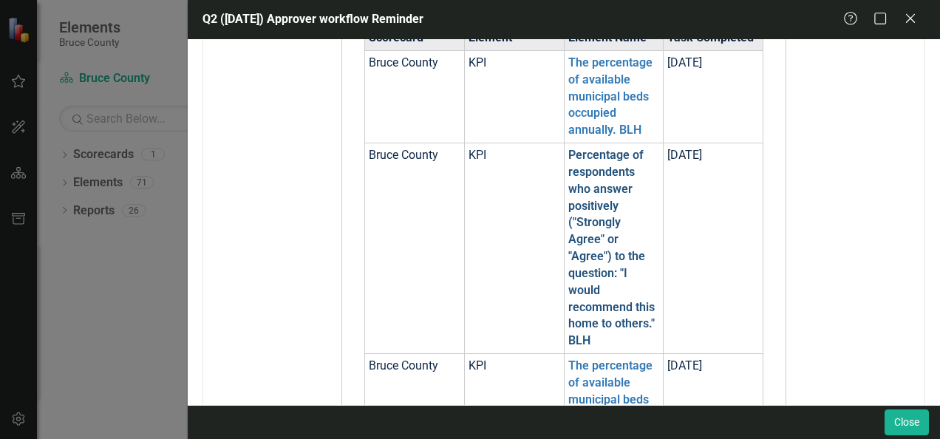
click at [584, 205] on link "Percentage of respondents who answer positively ("Strongly Agree" or "Agree") t…" at bounding box center [611, 248] width 86 height 200
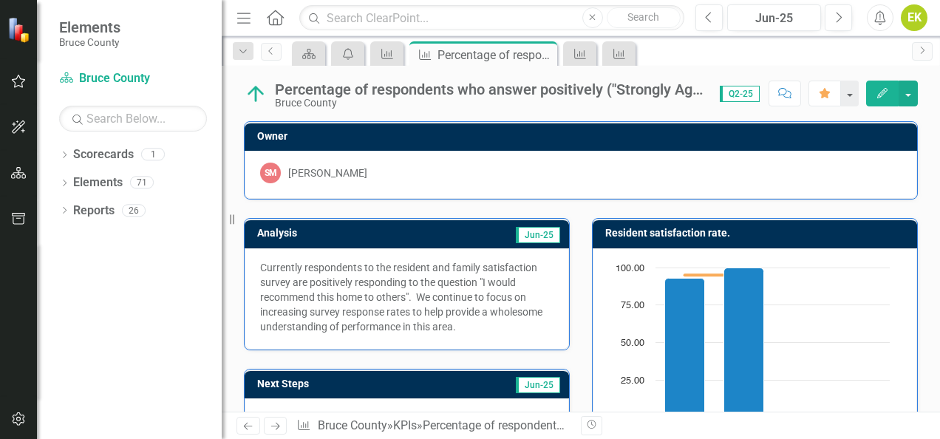
scroll to position [222, 0]
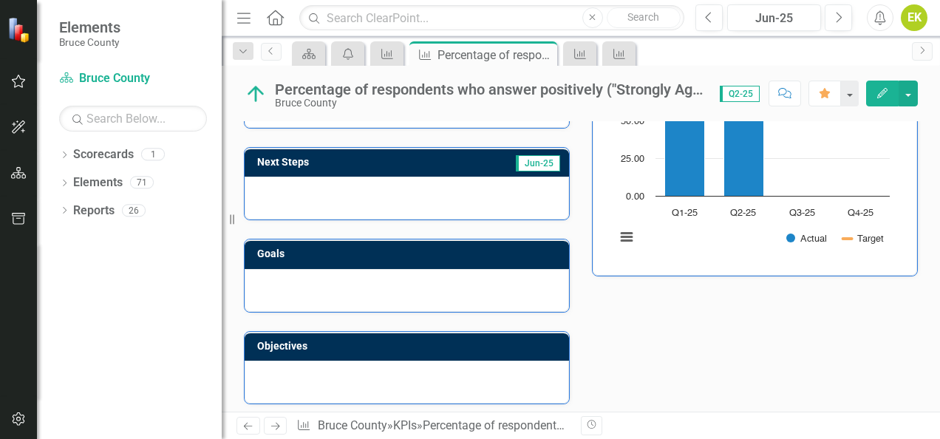
click at [885, 90] on icon "Edit" at bounding box center [882, 93] width 13 height 10
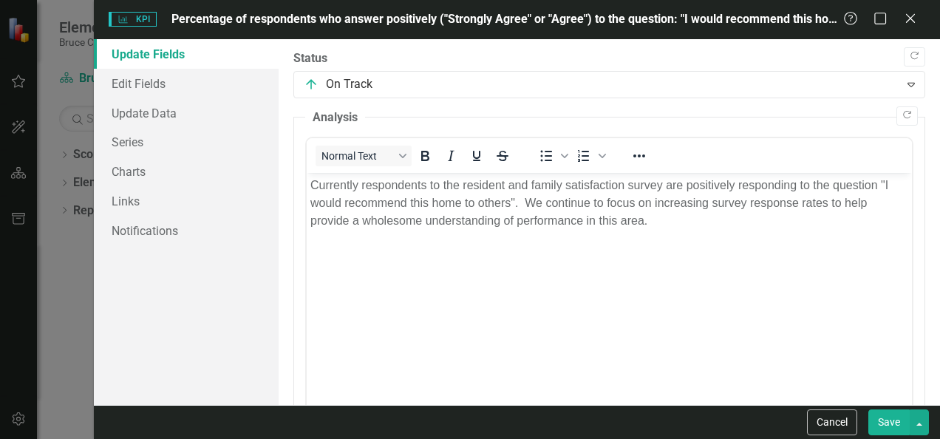
scroll to position [370, 0]
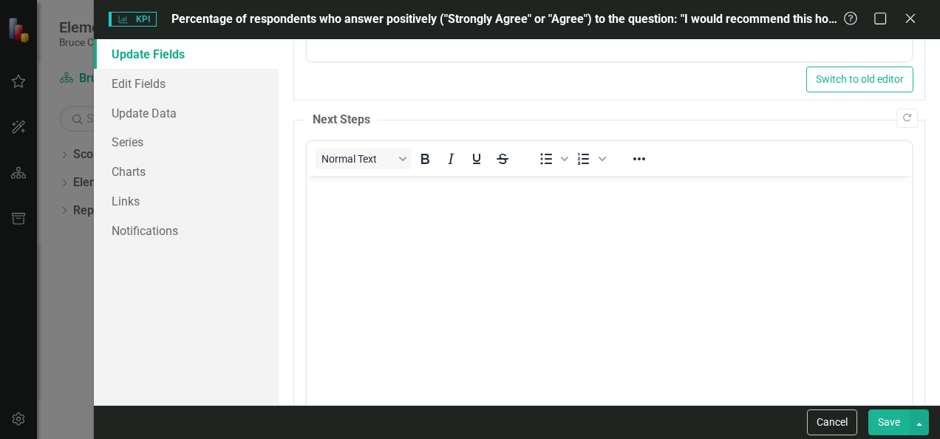
click at [521, 251] on body "Rich Text Area. Press ALT-0 for help." at bounding box center [609, 287] width 605 height 222
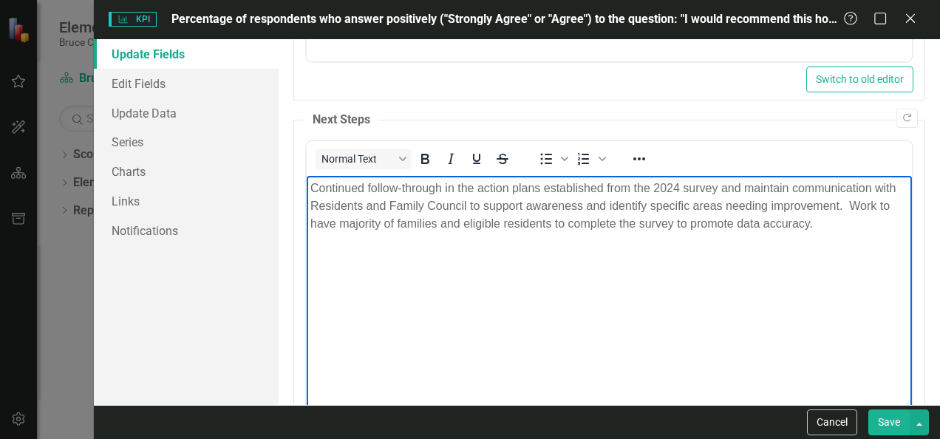
click at [893, 416] on button "Save" at bounding box center [888, 422] width 41 height 26
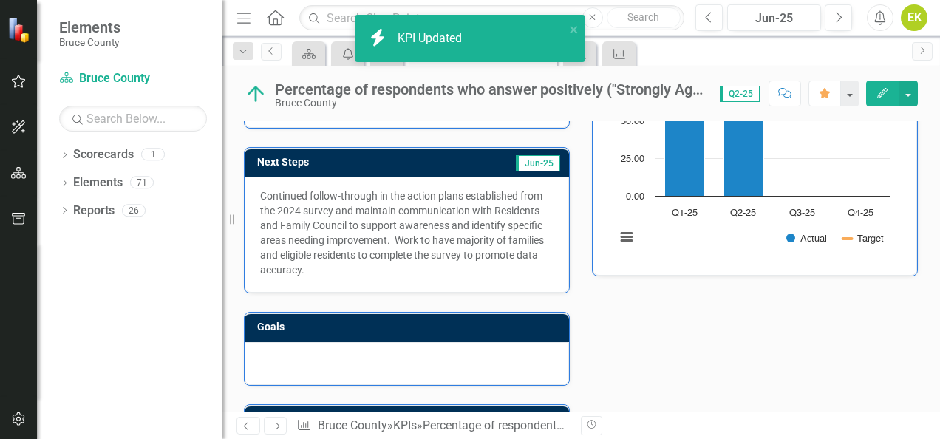
scroll to position [0, 0]
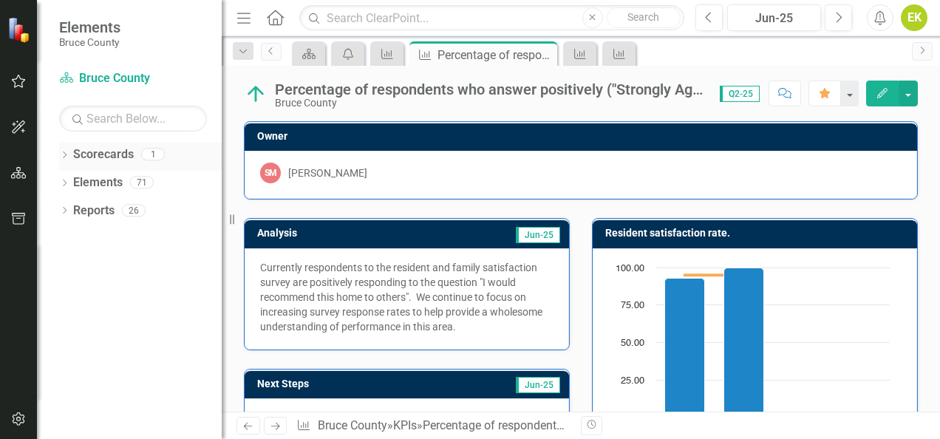
click at [69, 151] on div "Dropdown" at bounding box center [64, 156] width 10 height 13
click at [16, 84] on icon "button" at bounding box center [19, 81] width 16 height 12
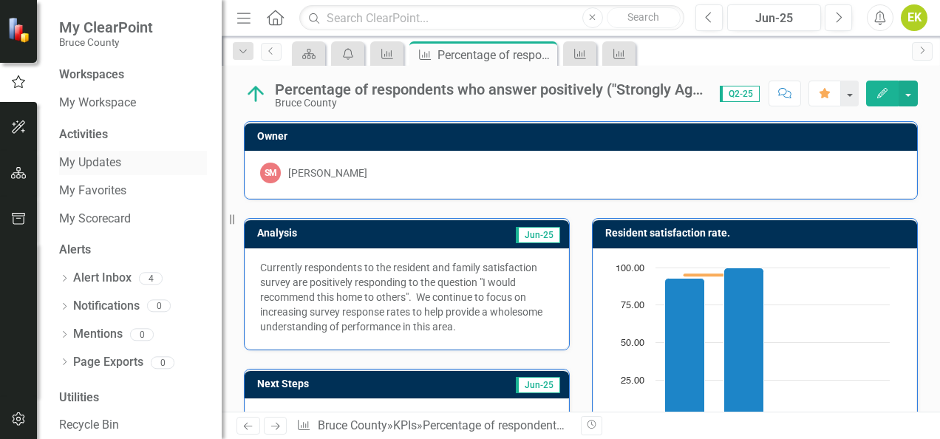
click at [99, 161] on link "My Updates" at bounding box center [133, 162] width 148 height 17
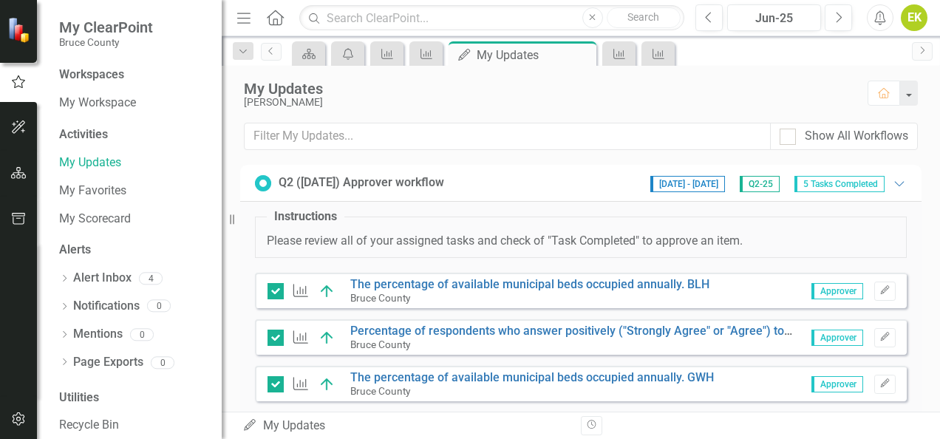
click at [853, 180] on span "5 Tasks Completed" at bounding box center [839, 184] width 90 height 16
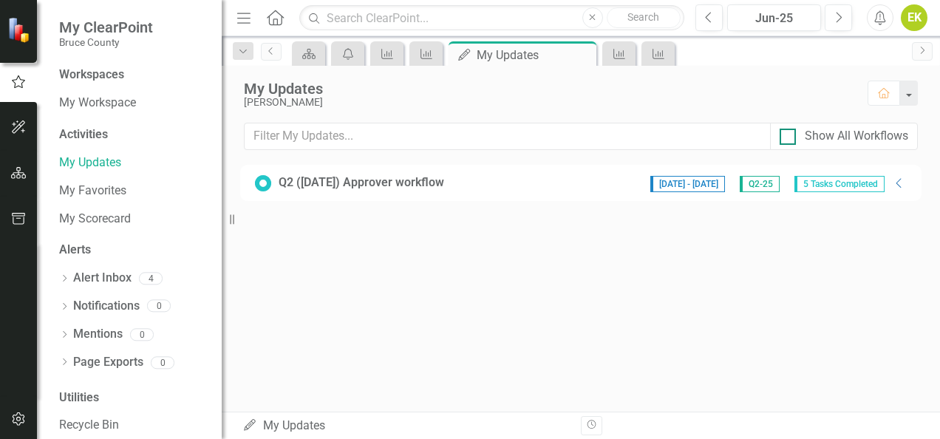
click at [860, 143] on div "Show All Workflows" at bounding box center [856, 136] width 103 height 17
click at [789, 138] on input "Show All Workflows" at bounding box center [785, 134] width 10 height 10
checkbox input "true"
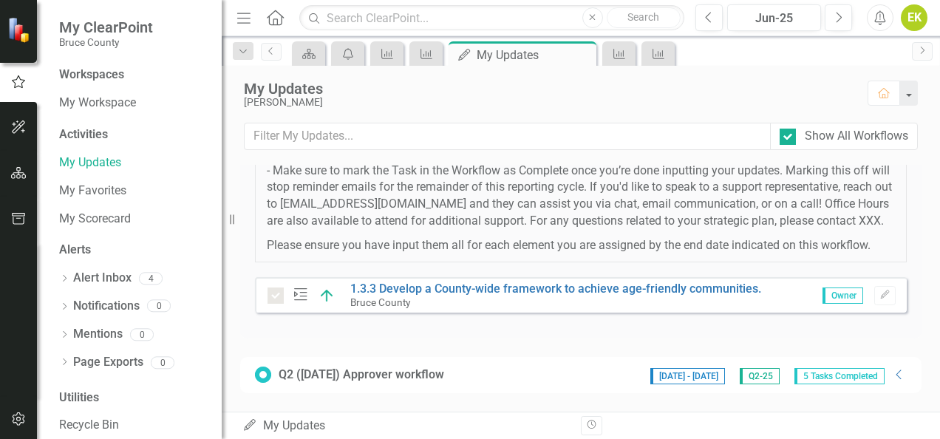
scroll to position [304, 0]
click at [423, 294] on link "1.3.3 Develop a County-wide framework to achieve age-friendly communities." at bounding box center [555, 289] width 411 height 14
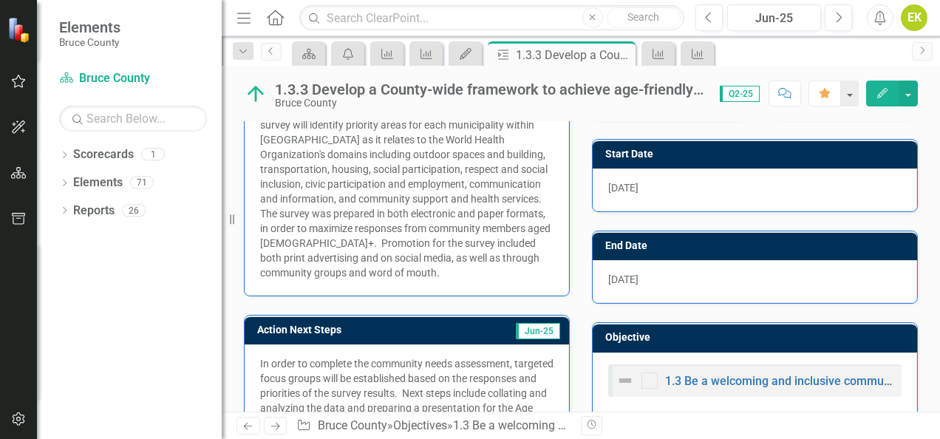
scroll to position [372, 0]
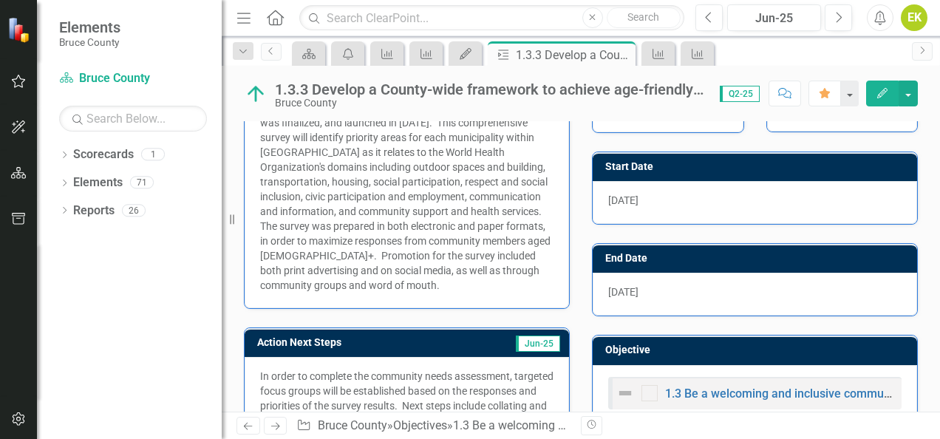
click at [642, 390] on div at bounding box center [649, 393] width 16 height 16
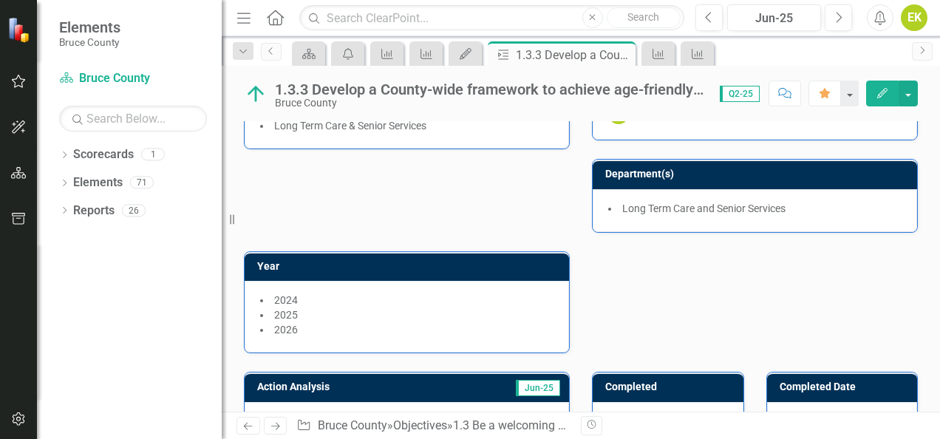
scroll to position [0, 0]
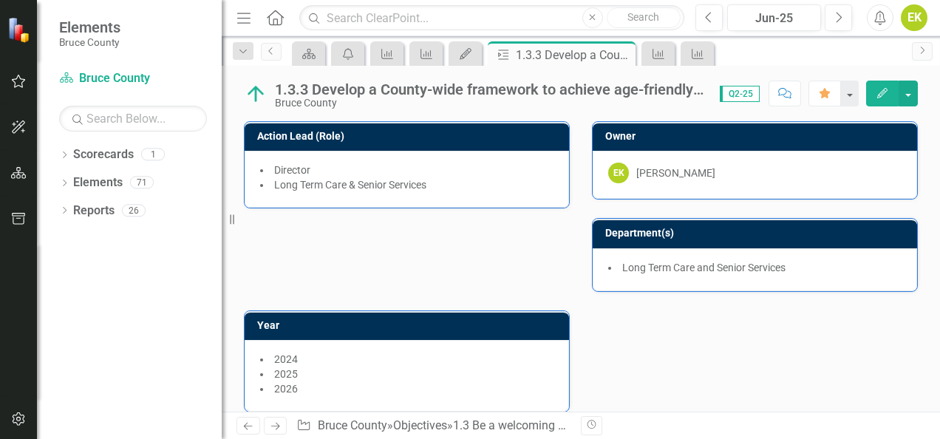
click at [882, 102] on button "Edit" at bounding box center [882, 94] width 33 height 26
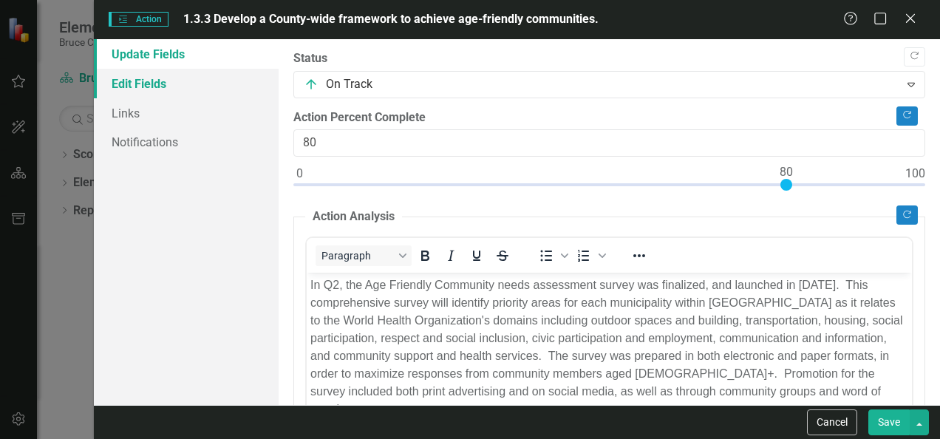
click at [166, 83] on link "Edit Fields" at bounding box center [186, 84] width 185 height 30
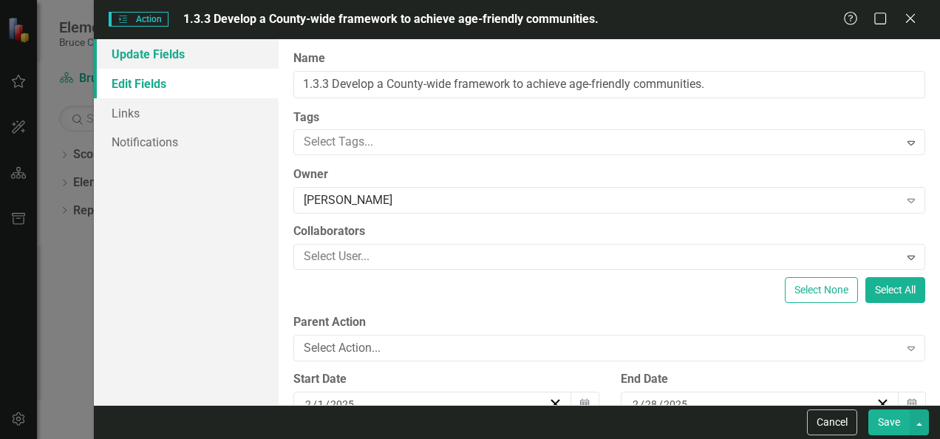
click at [171, 61] on link "Update Fields" at bounding box center [186, 54] width 185 height 30
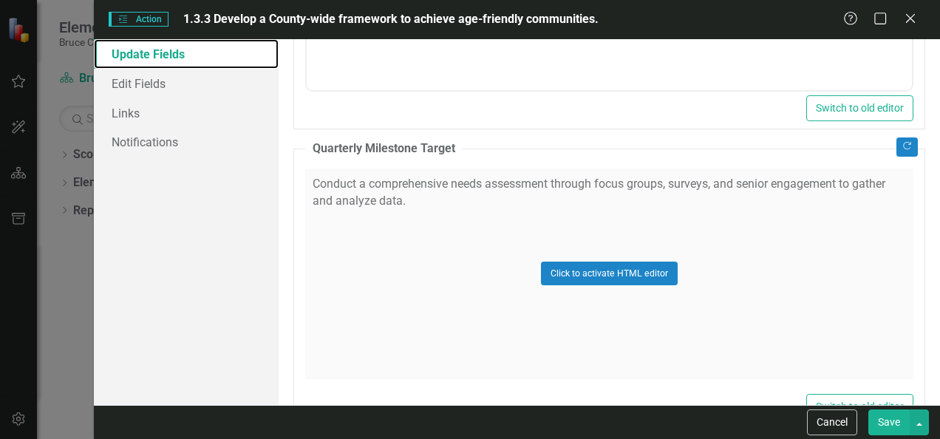
scroll to position [1152, 0]
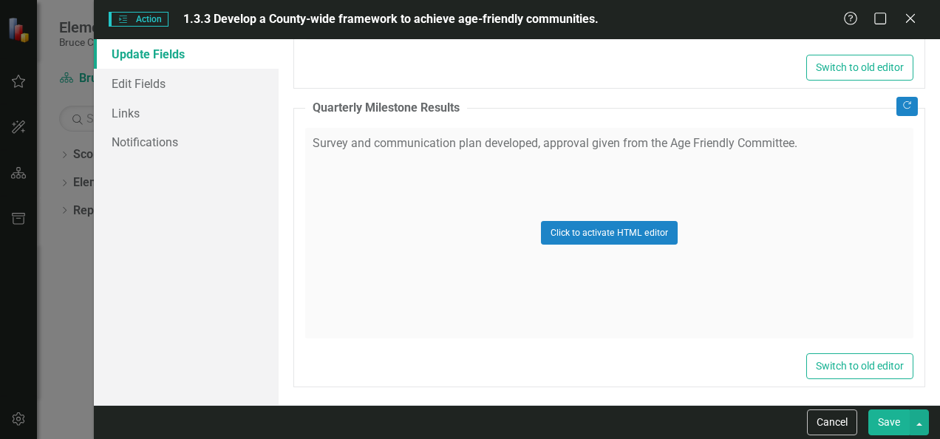
click at [906, 29] on div "Actions Action 1.3.3 Develop a County-wide framework to achieve age-friendly co…" at bounding box center [517, 19] width 846 height 39
click at [908, 24] on icon "Close" at bounding box center [910, 18] width 18 height 14
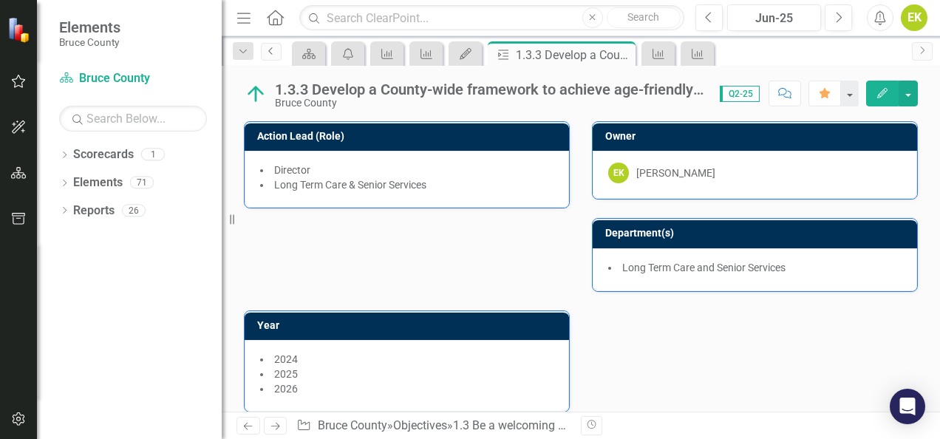
click at [270, 52] on icon "Previous" at bounding box center [271, 51] width 12 height 9
